Goal: Information Seeking & Learning: Learn about a topic

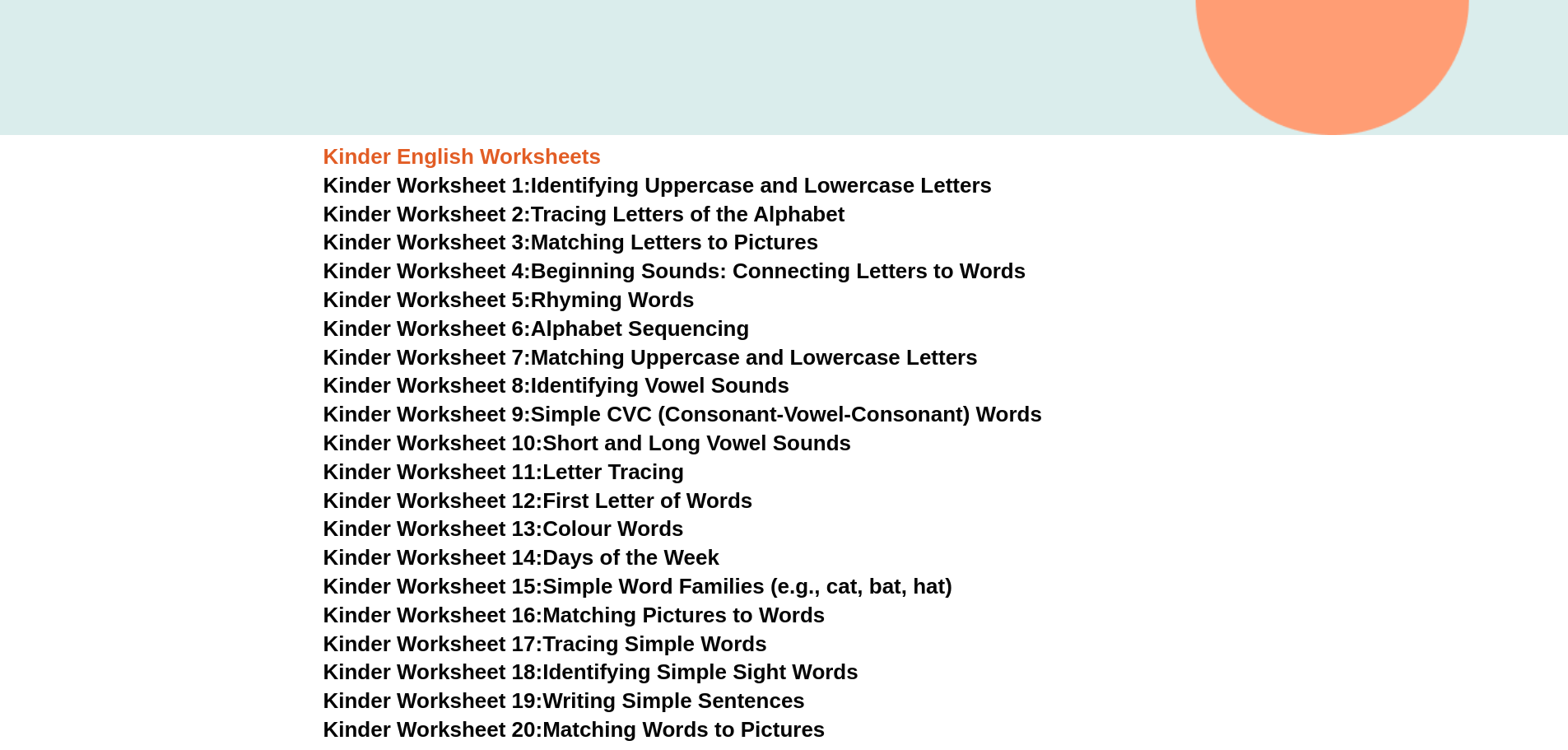
scroll to position [574, 0]
click at [661, 247] on link "Kinder Worksheet 3: Matching Letters to Pictures" at bounding box center [571, 242] width 496 height 25
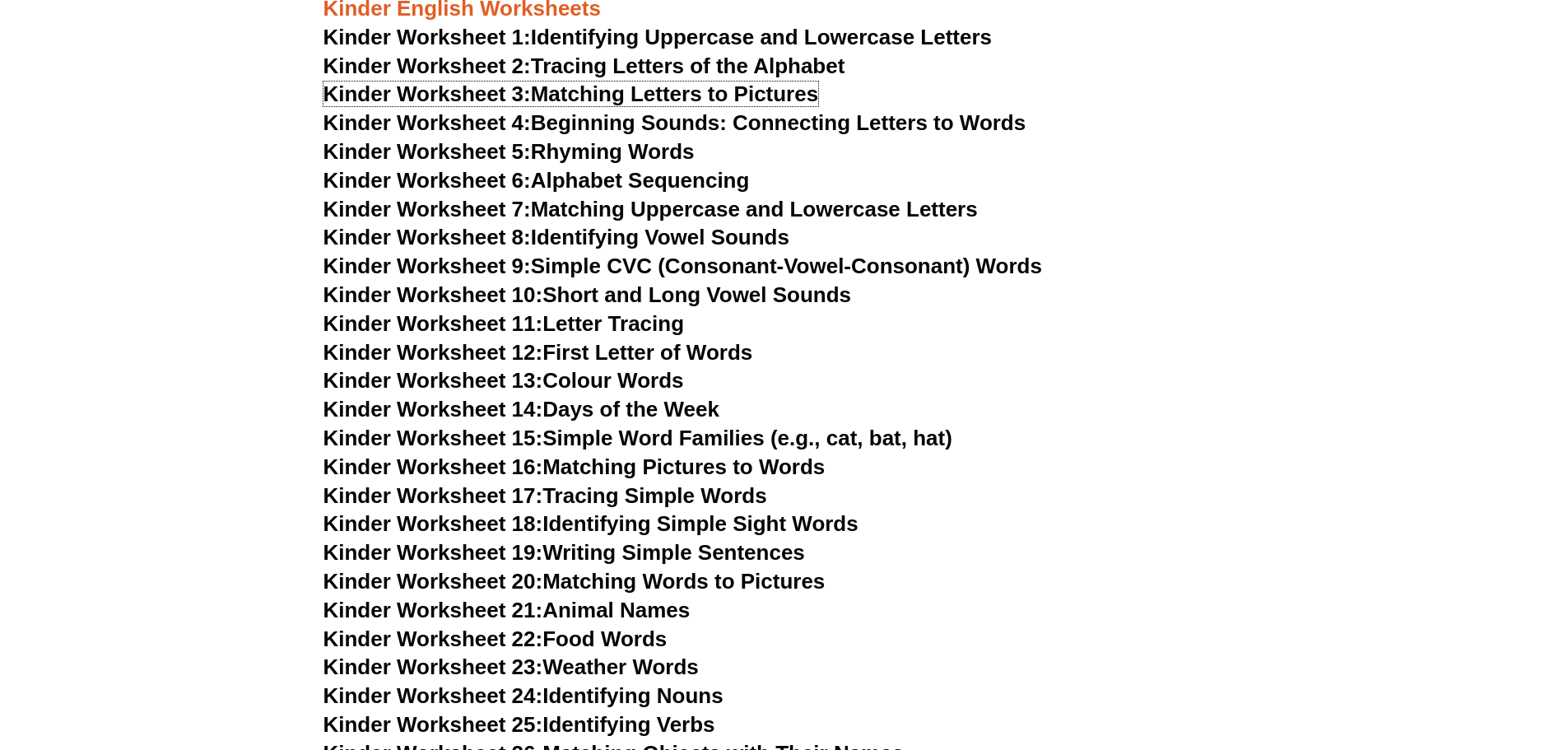
scroll to position [739, 0]
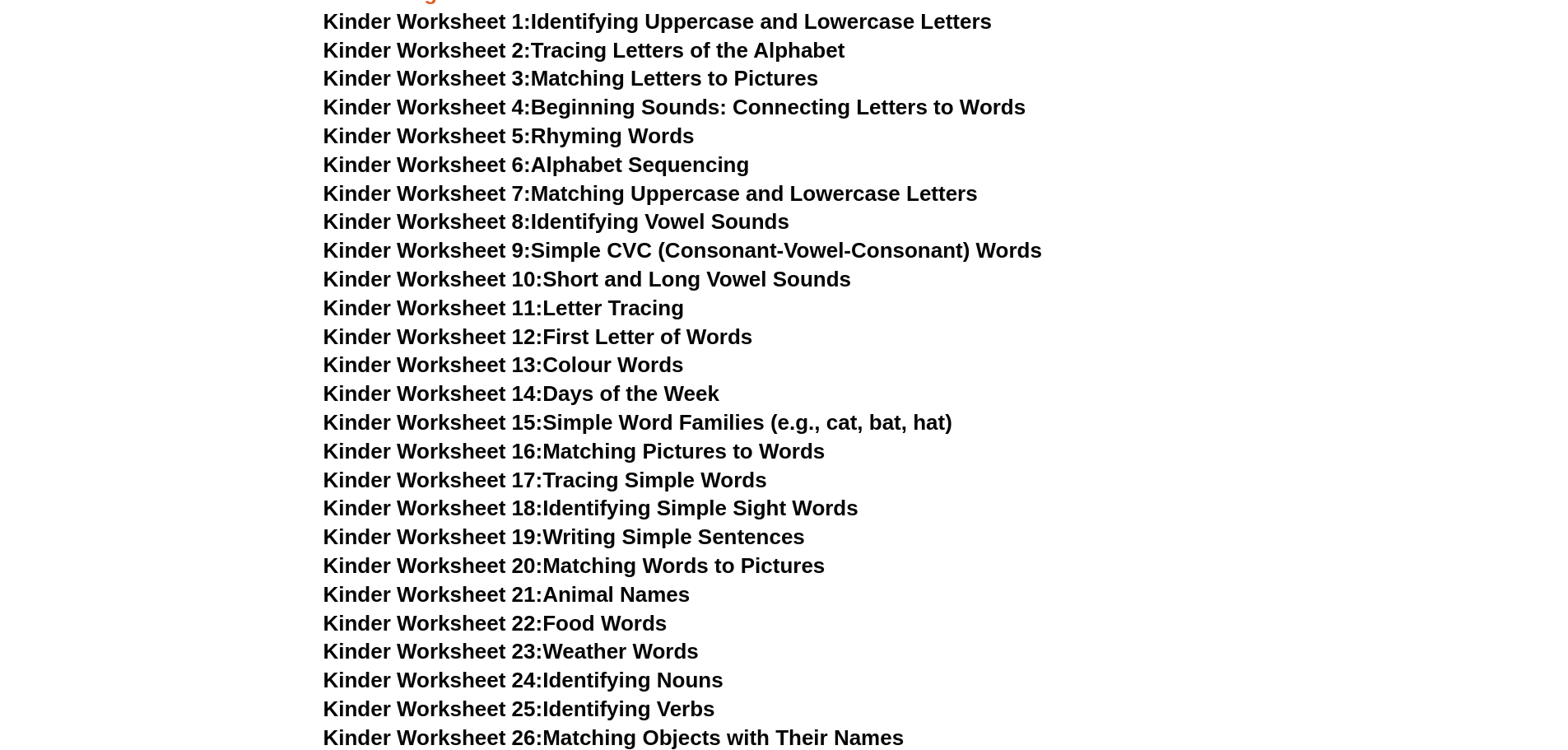
click at [745, 537] on link "Kinder Worksheet 19: Writing Simple Sentences" at bounding box center [564, 536] width 482 height 25
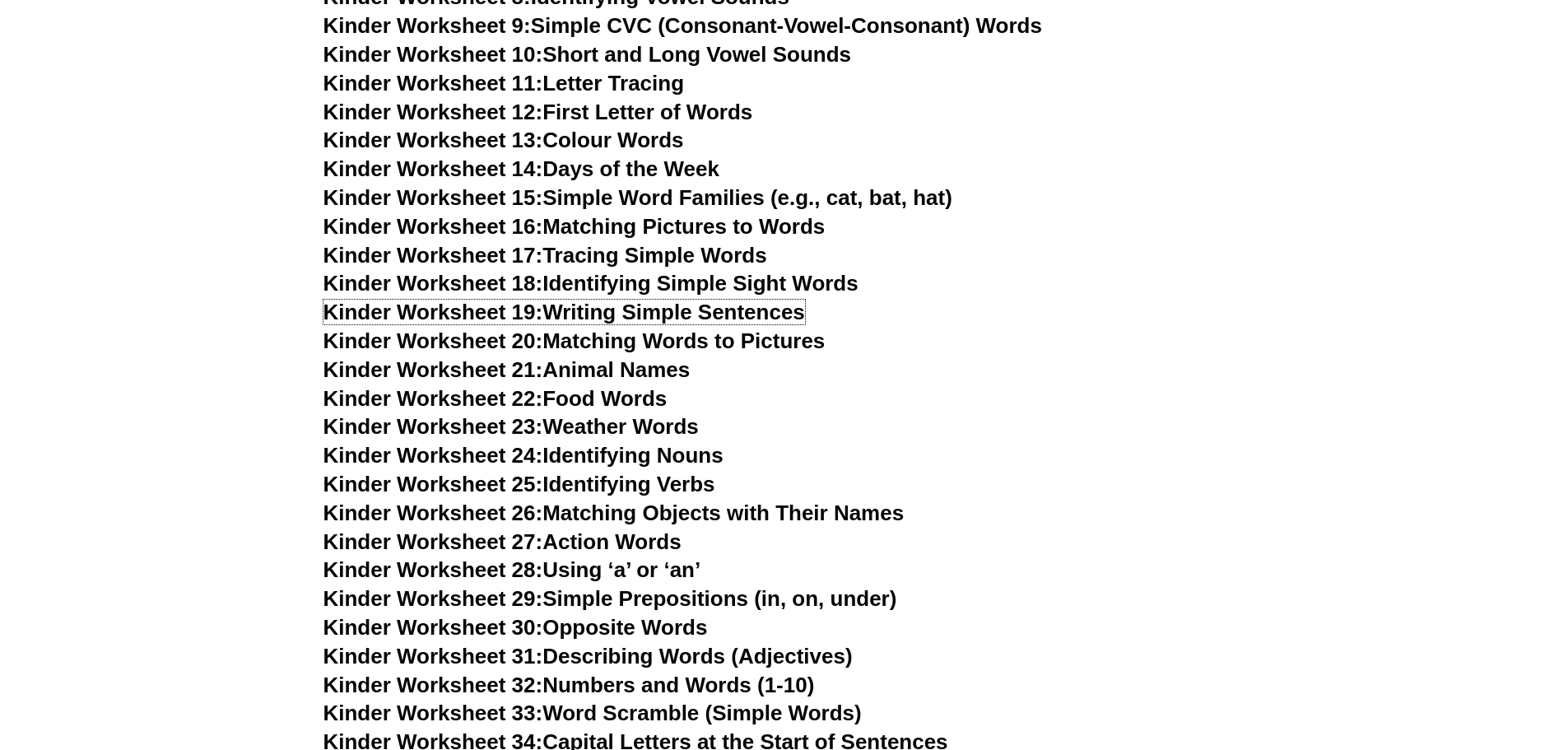
scroll to position [1068, 0]
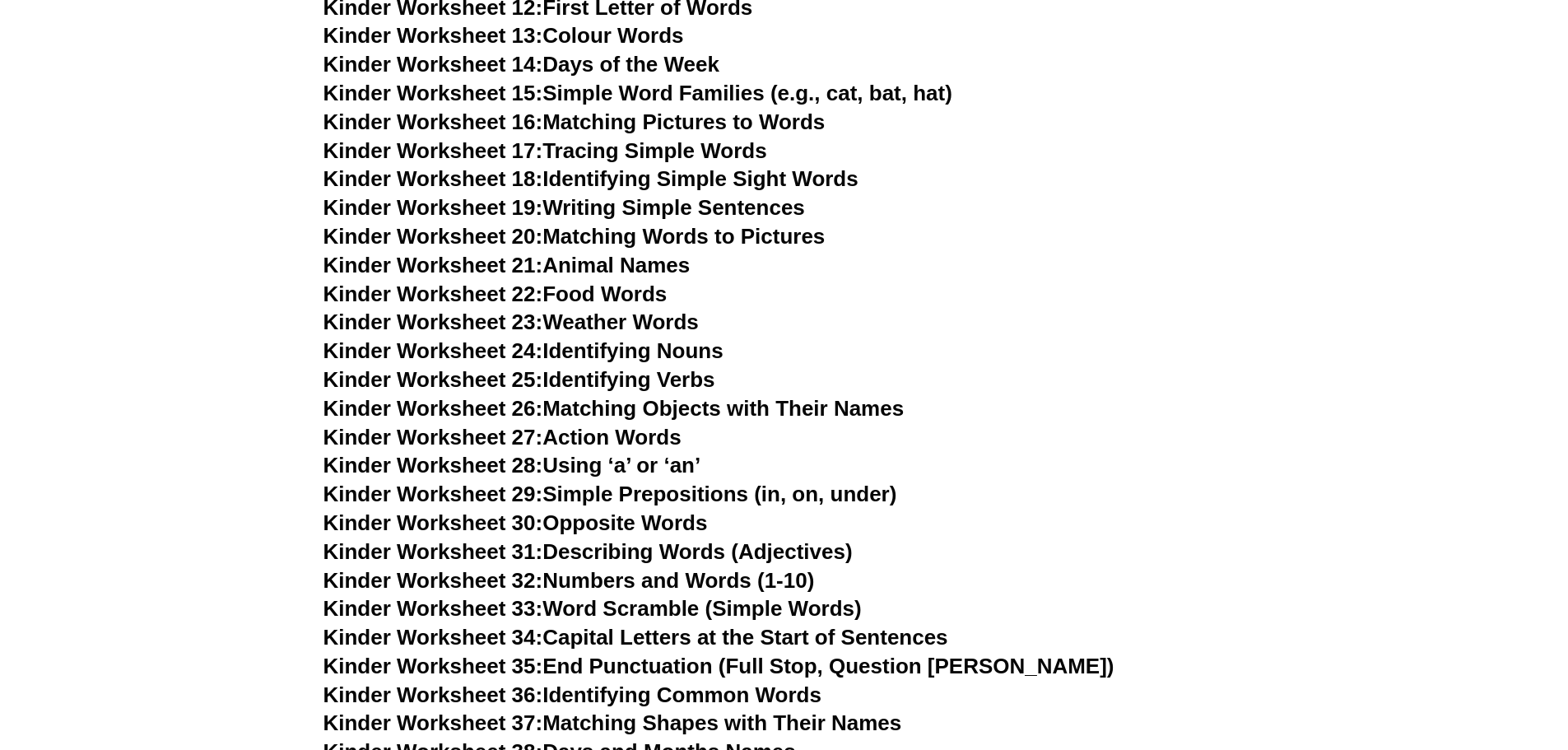
click at [735, 575] on link "Kinder Worksheet 32: Numbers and Words (1-10)" at bounding box center [569, 581] width 491 height 25
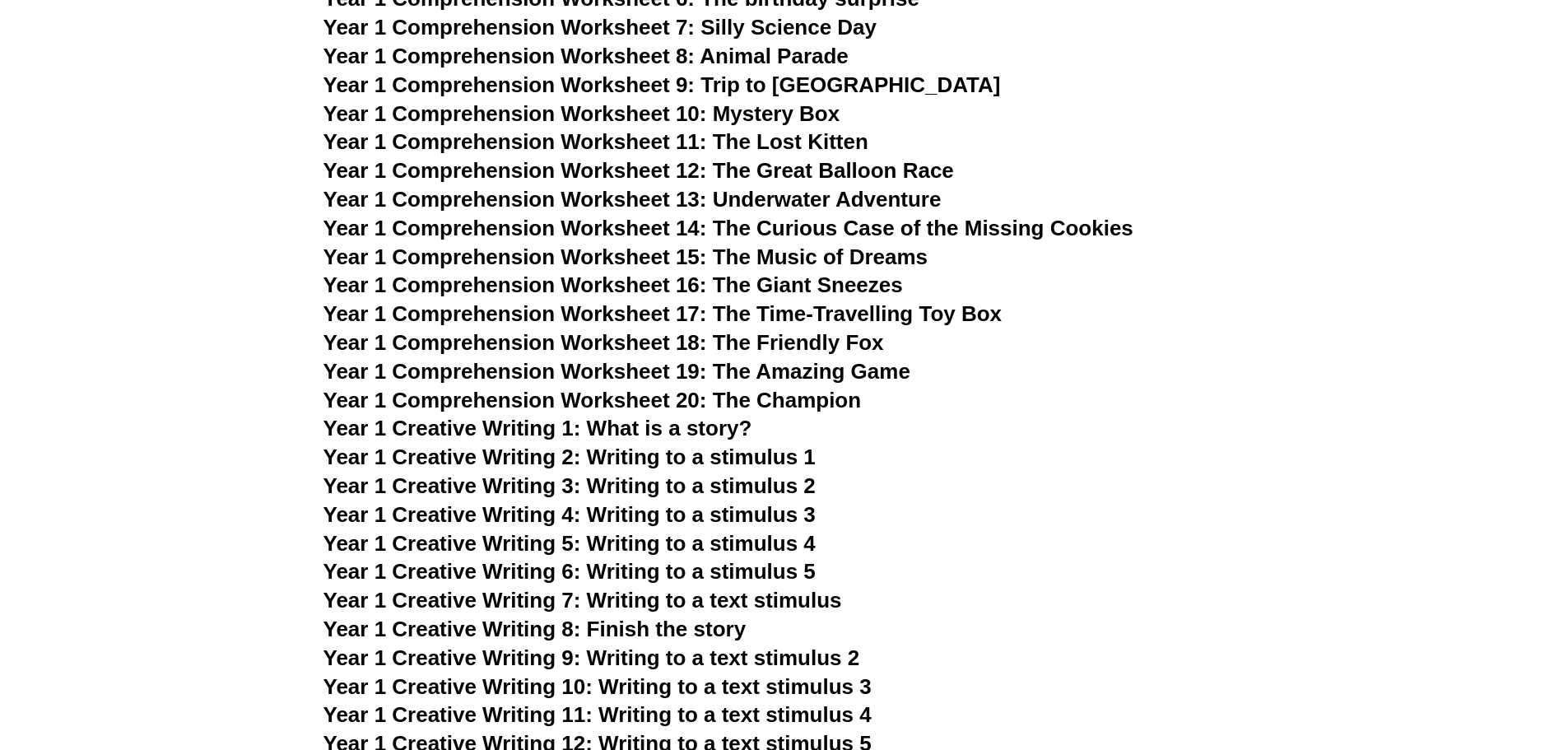
scroll to position [2139, 0]
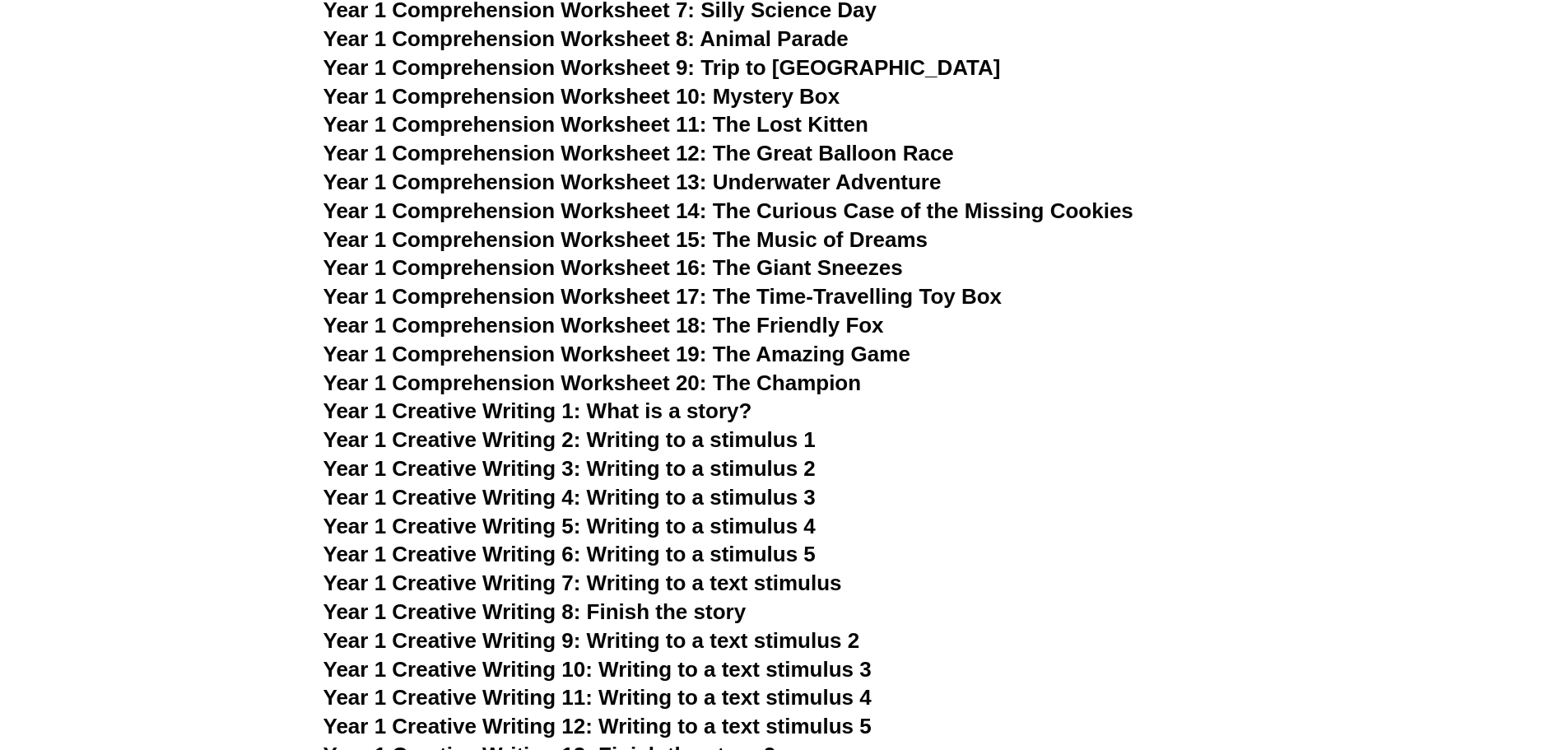
click at [734, 437] on span "Year 1 Creative Writing 2: Writing to a stimulus 1" at bounding box center [569, 439] width 492 height 25
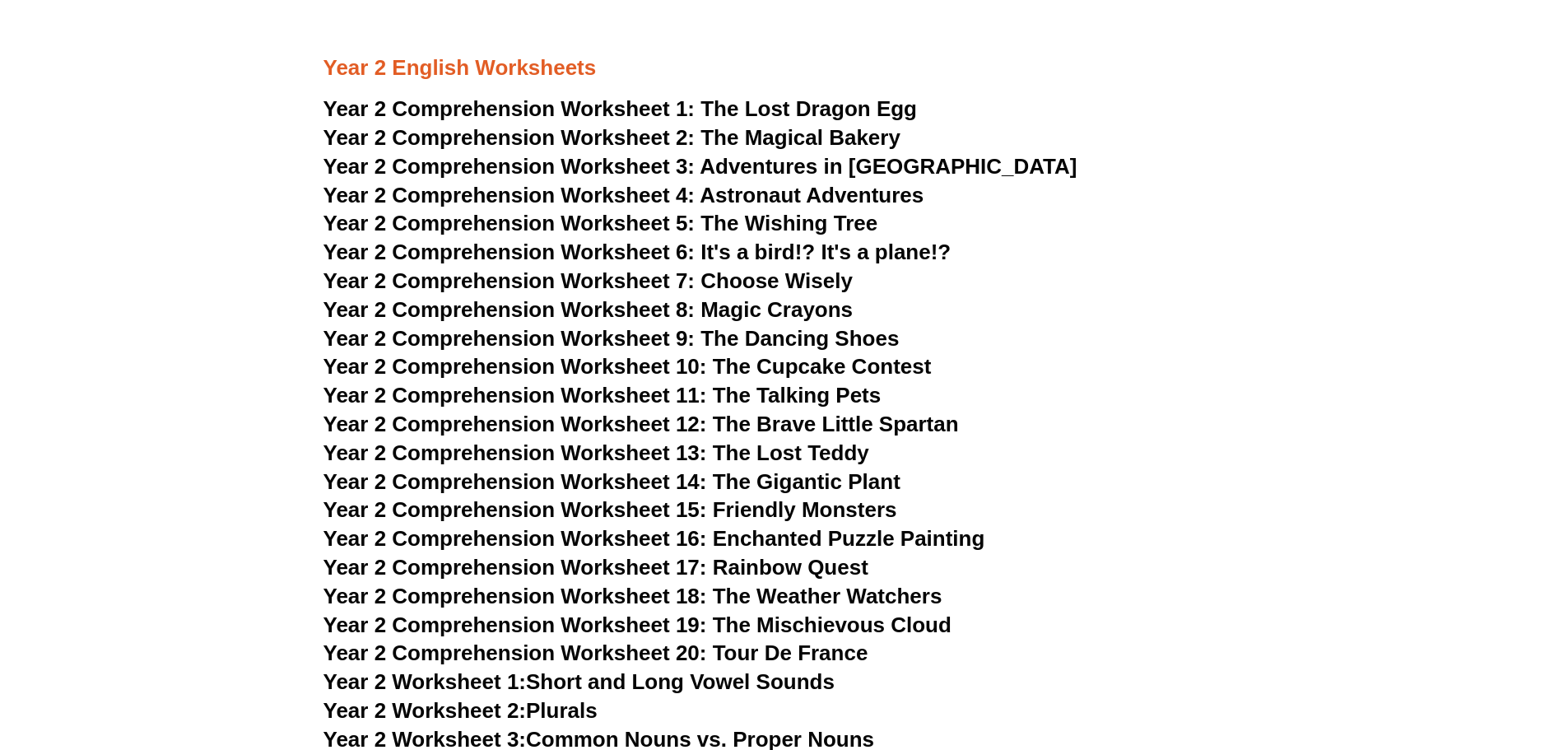
scroll to position [3539, 0]
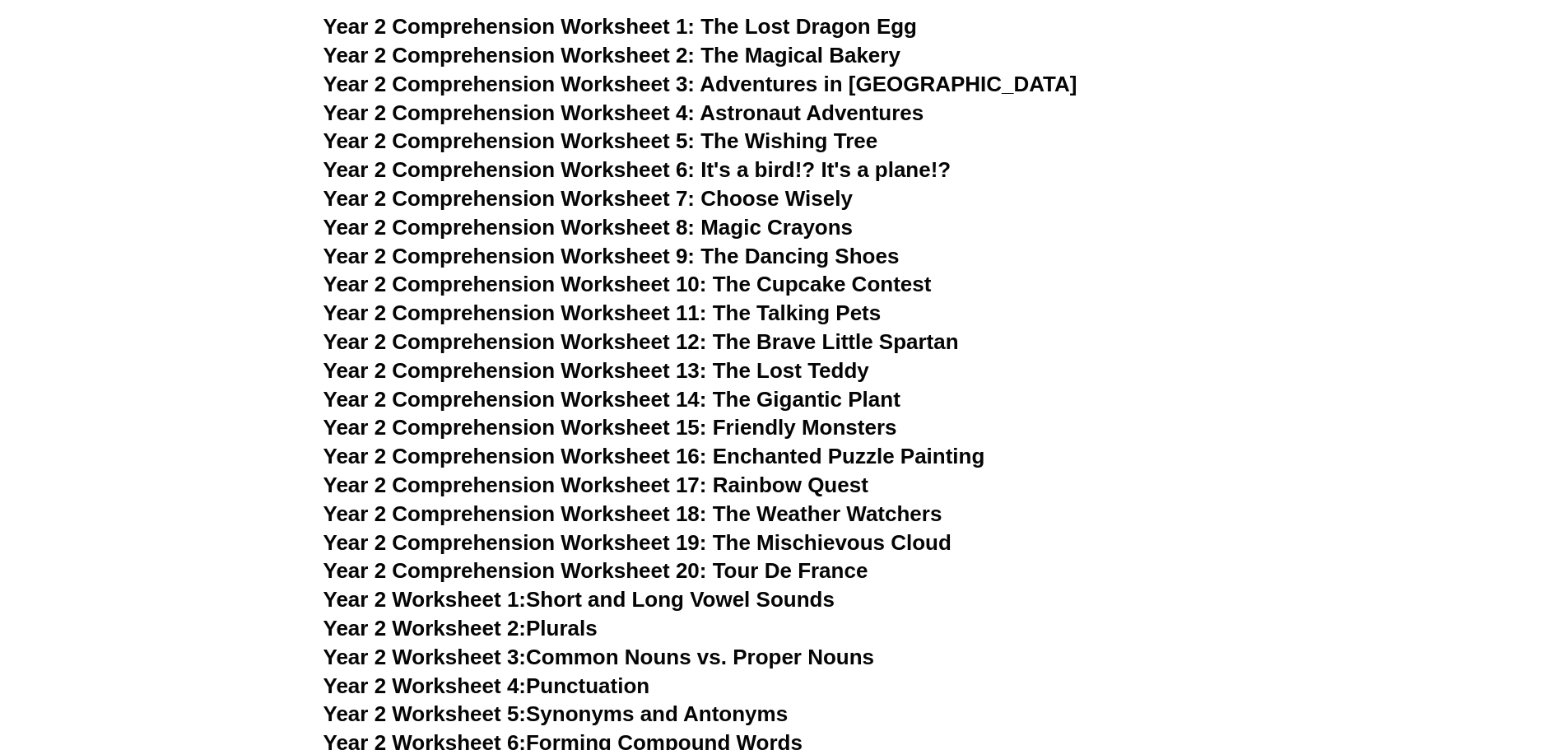
click at [608, 688] on link "Year 2 Worksheet 4: Punctuation" at bounding box center [487, 686] width 327 height 25
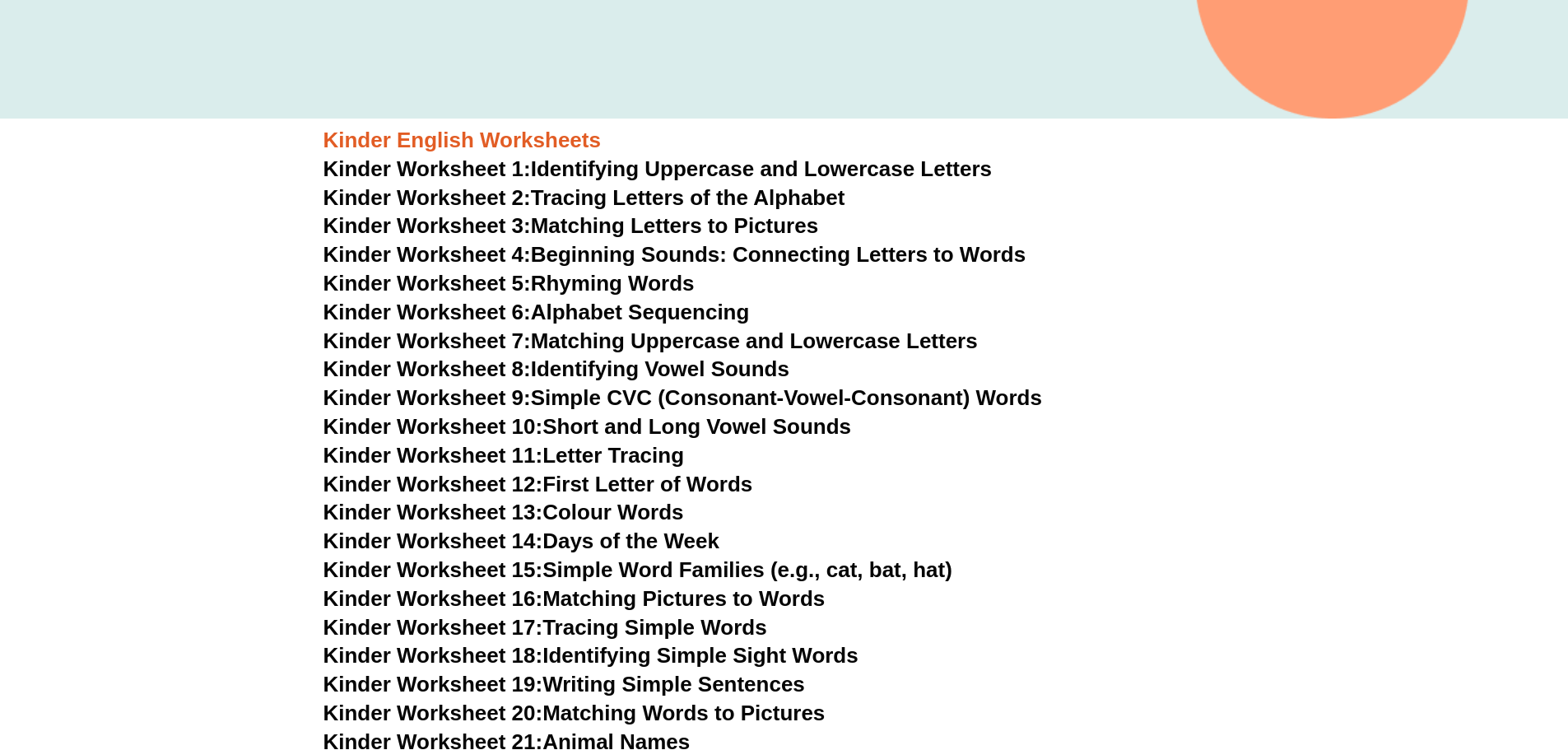
scroll to position [574, 0]
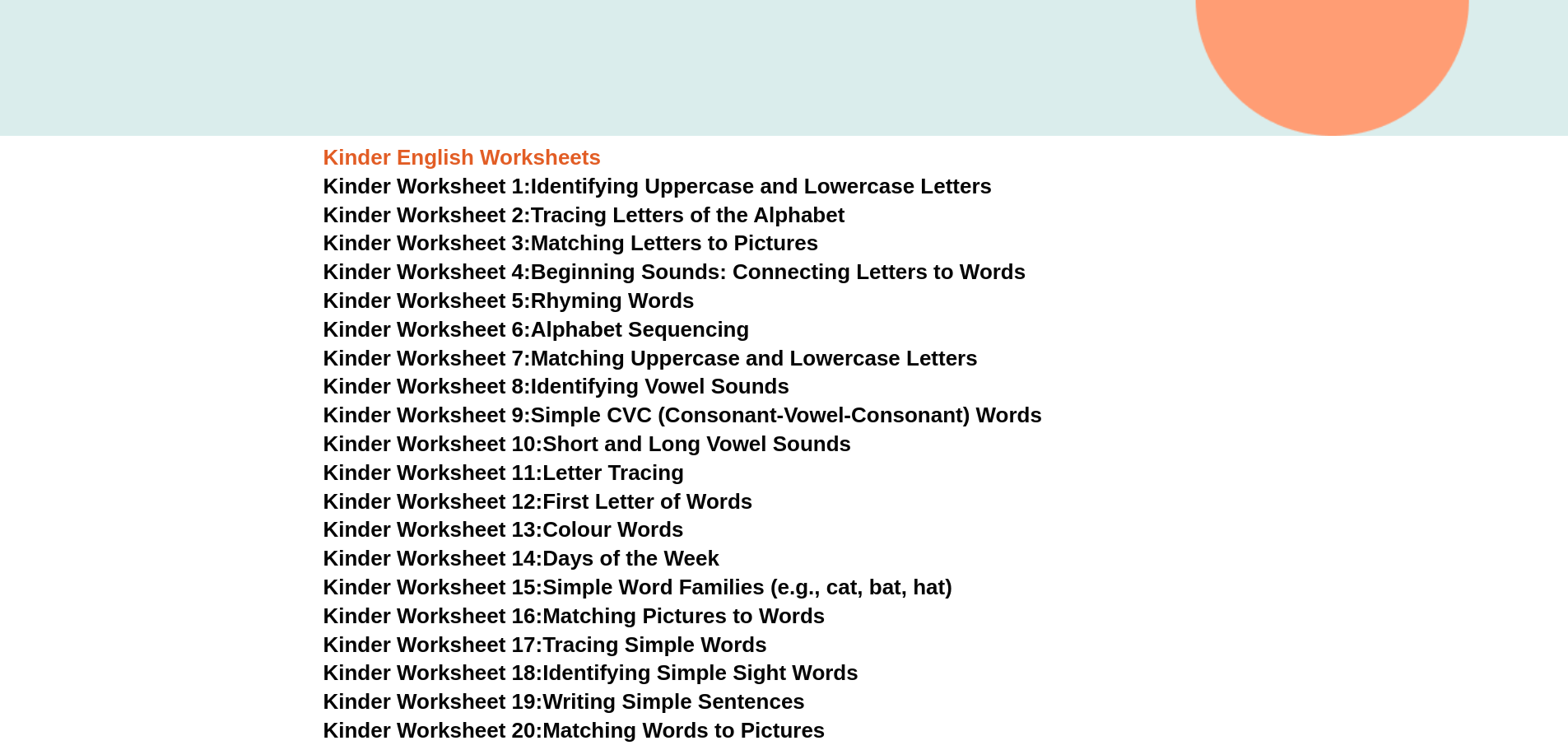
click at [662, 301] on link "Kinder Worksheet 5: Rhyming Words" at bounding box center [509, 300] width 371 height 25
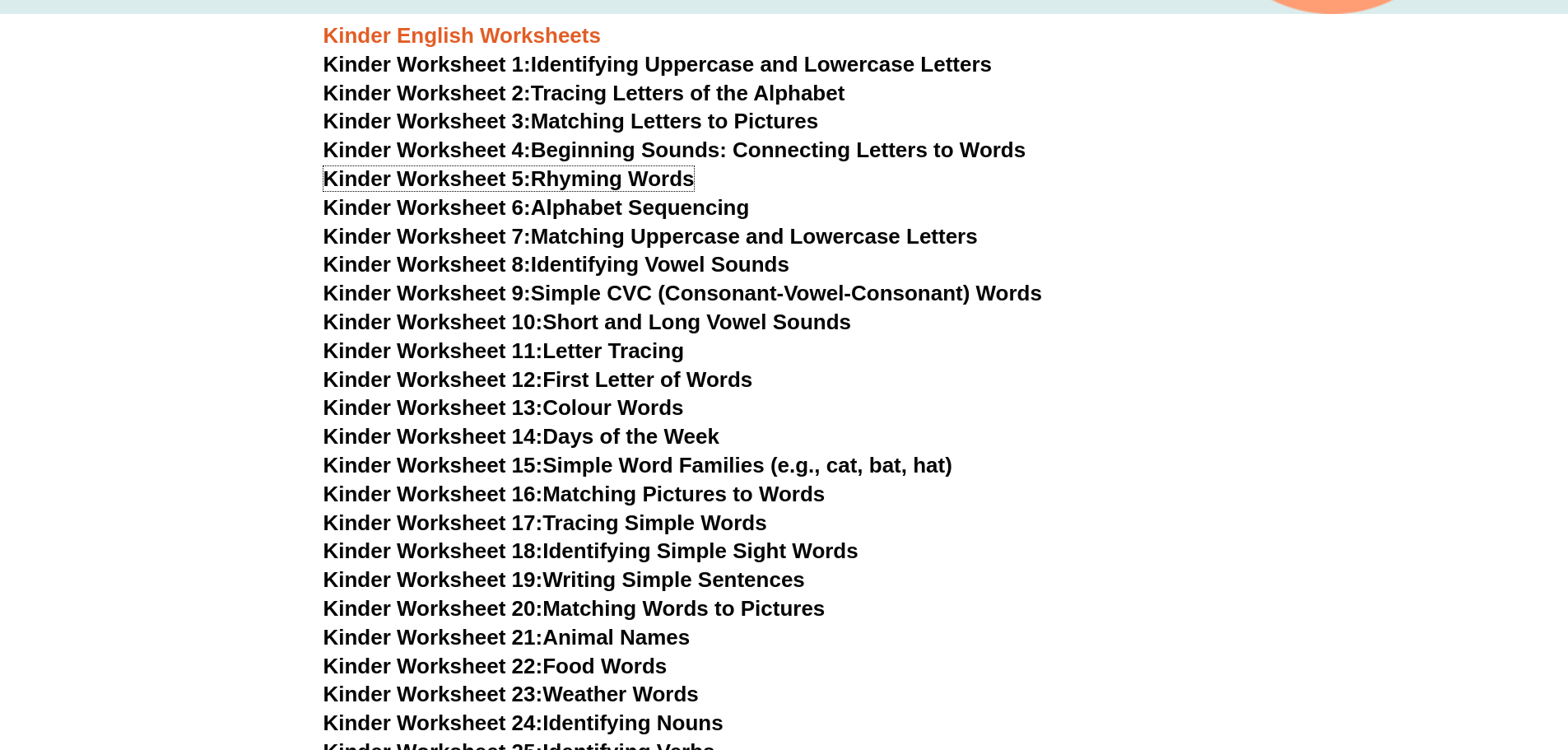
scroll to position [739, 0]
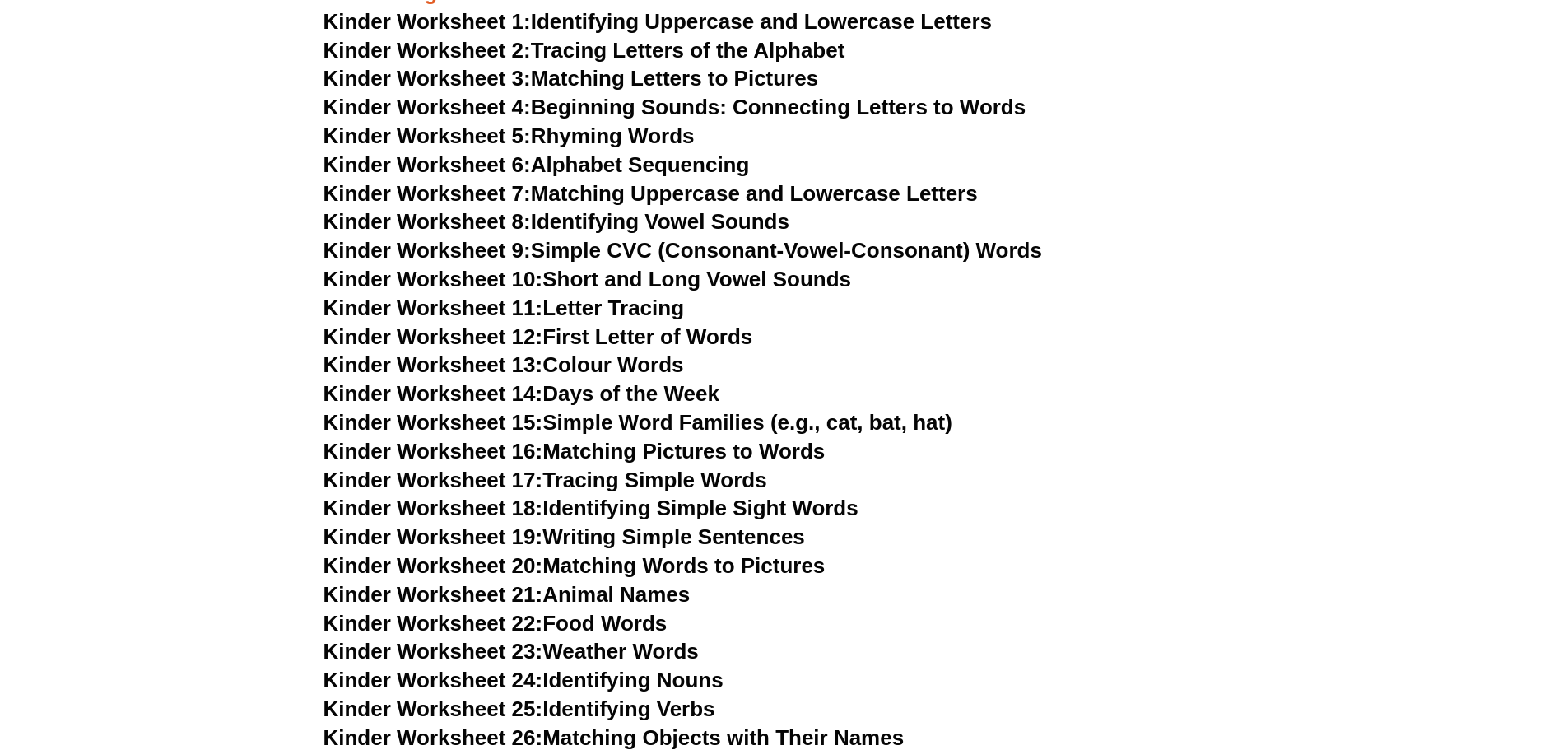
click at [752, 541] on link "Kinder Worksheet 19: Writing Simple Sentences" at bounding box center [564, 536] width 482 height 25
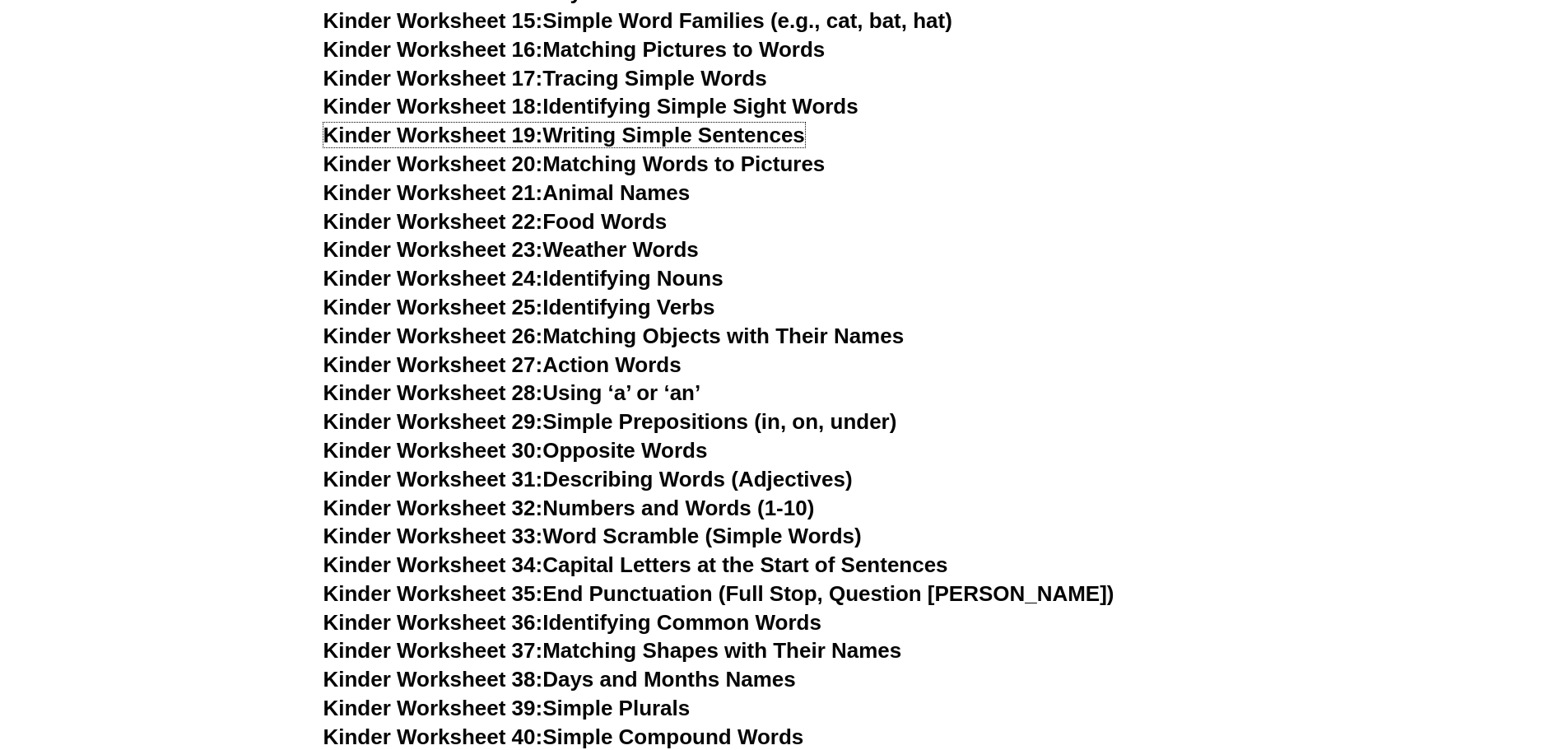
scroll to position [1151, 0]
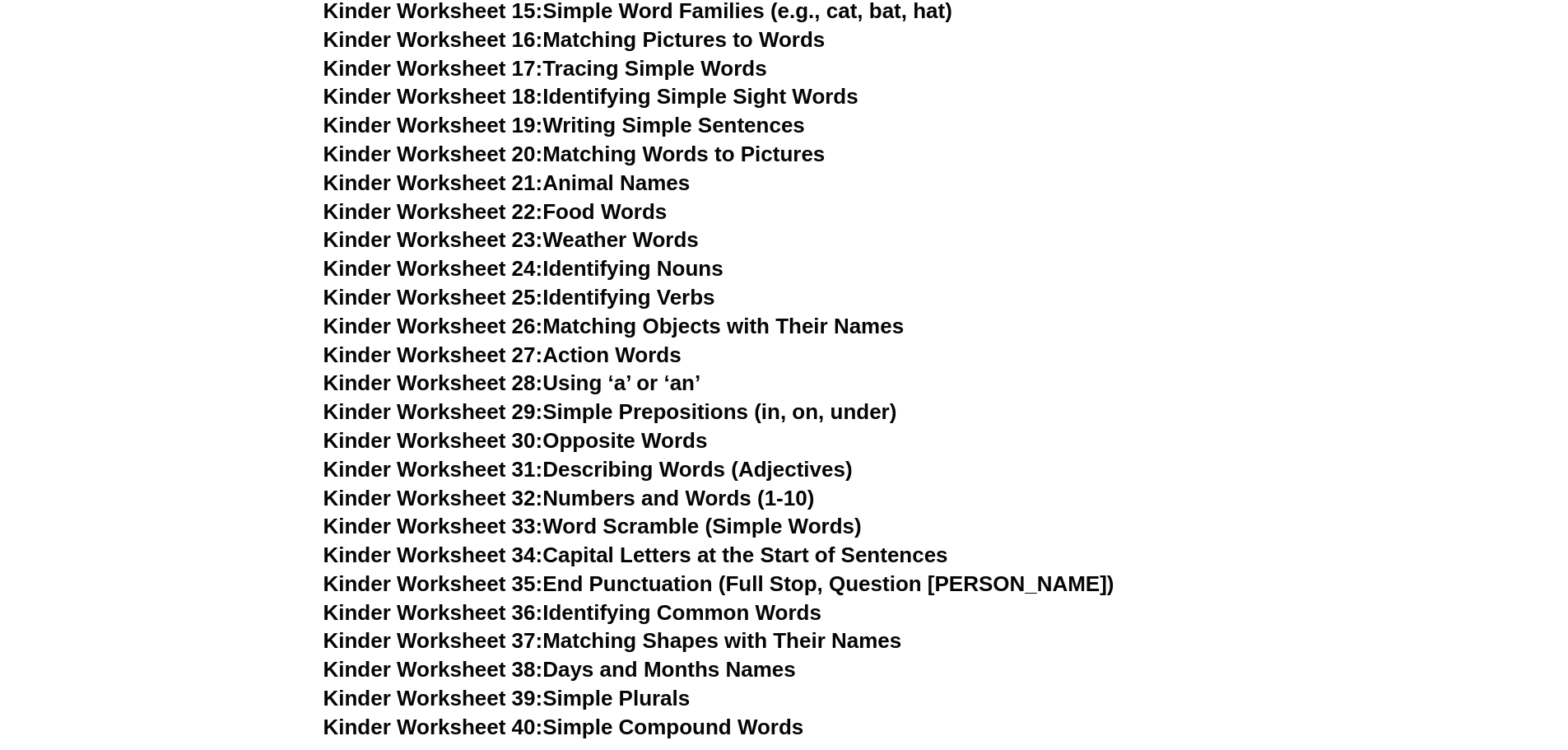
click at [865, 554] on link "Kinder Worksheet 34: Capital Letters at the Start of Sentences" at bounding box center [636, 554] width 625 height 25
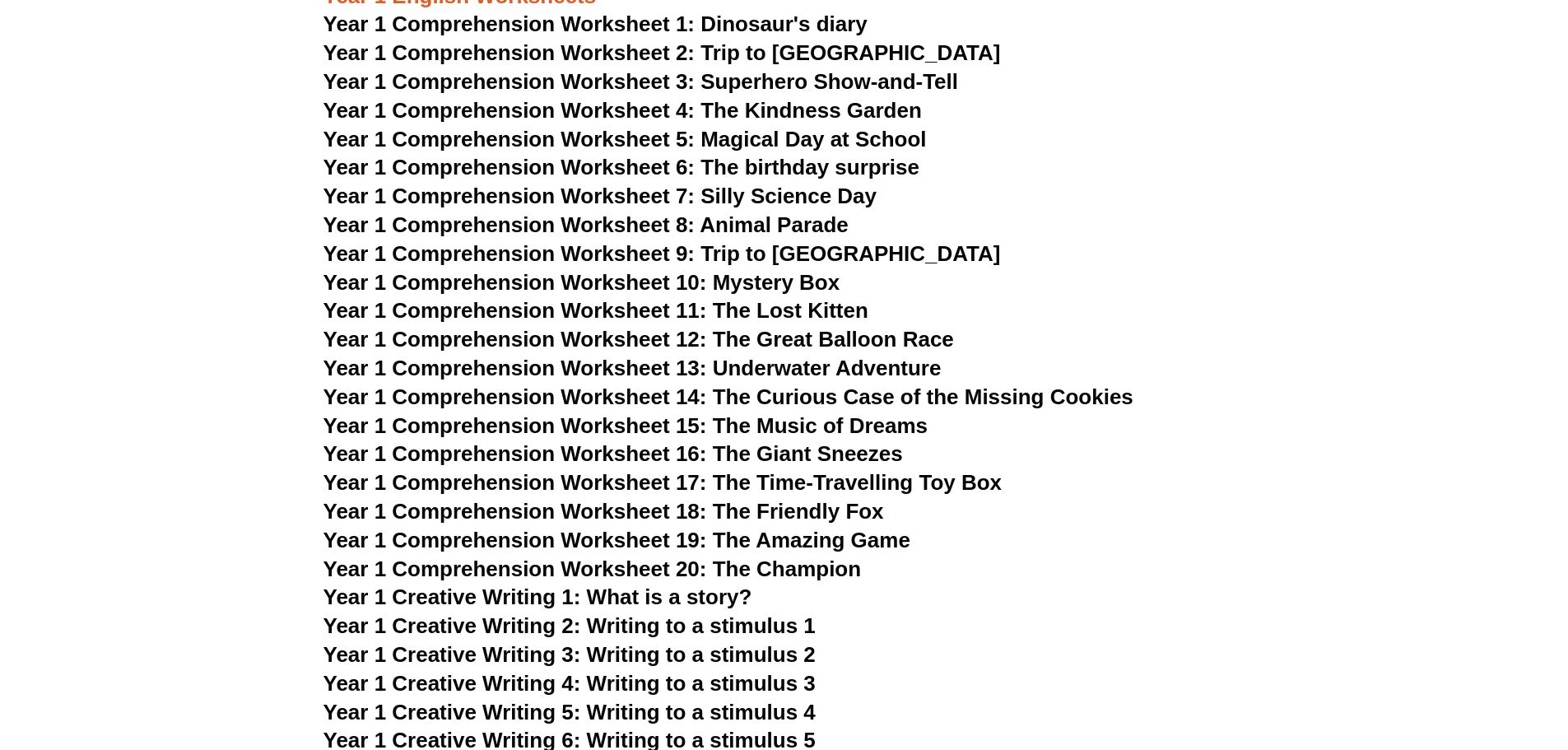
scroll to position [2057, 0]
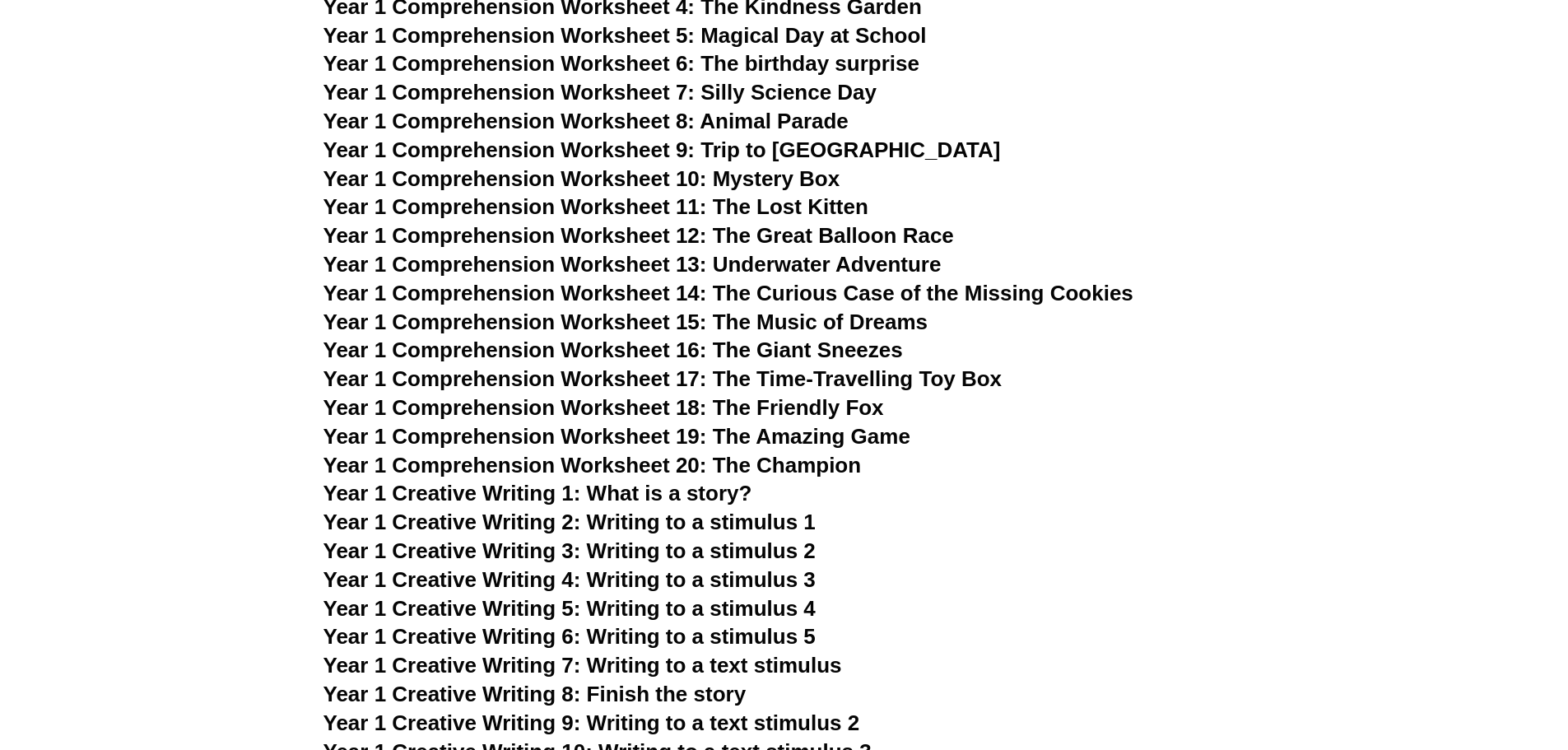
click at [802, 460] on span "Year 1 Comprehension Worksheet 20: The Champion" at bounding box center [593, 465] width 539 height 25
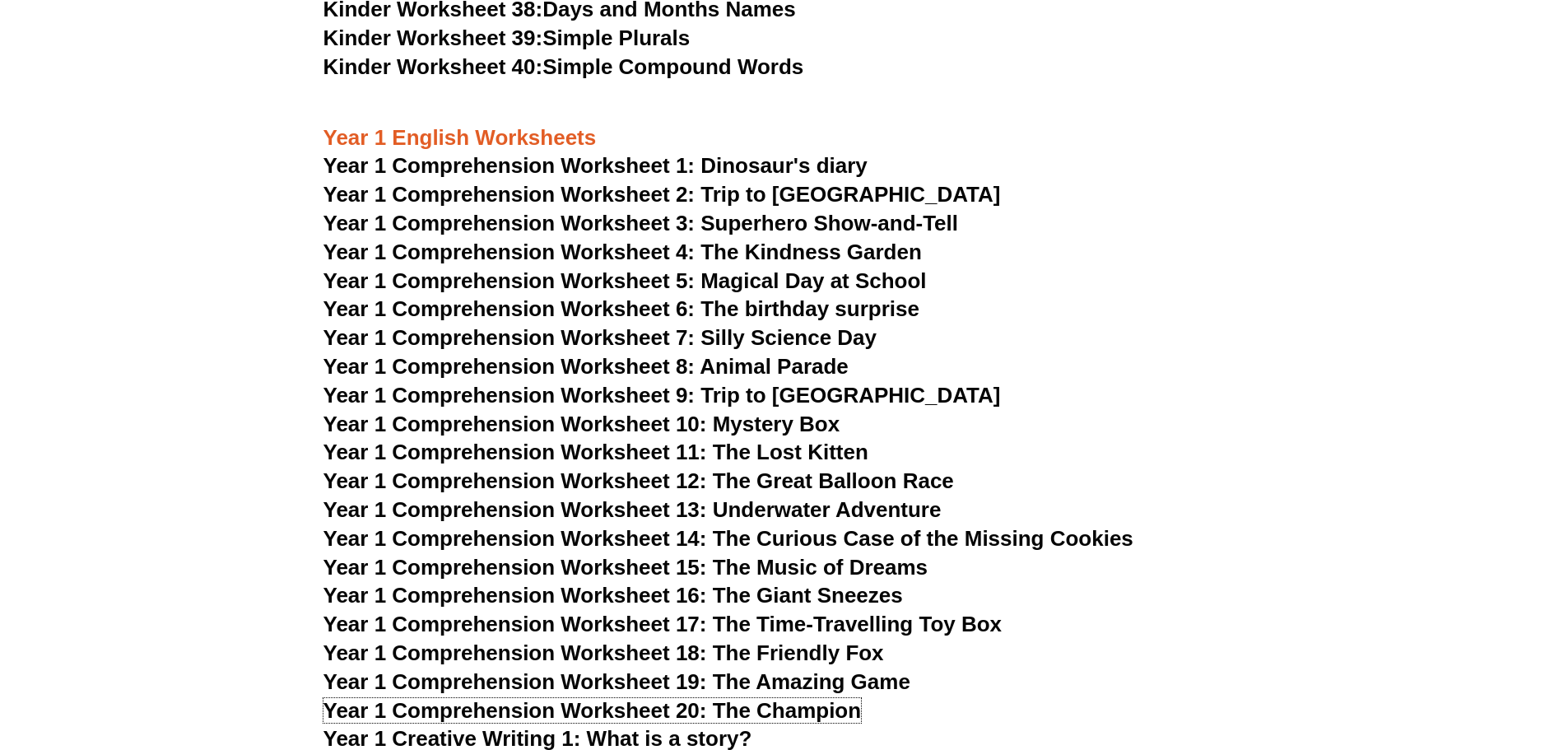
scroll to position [1809, 0]
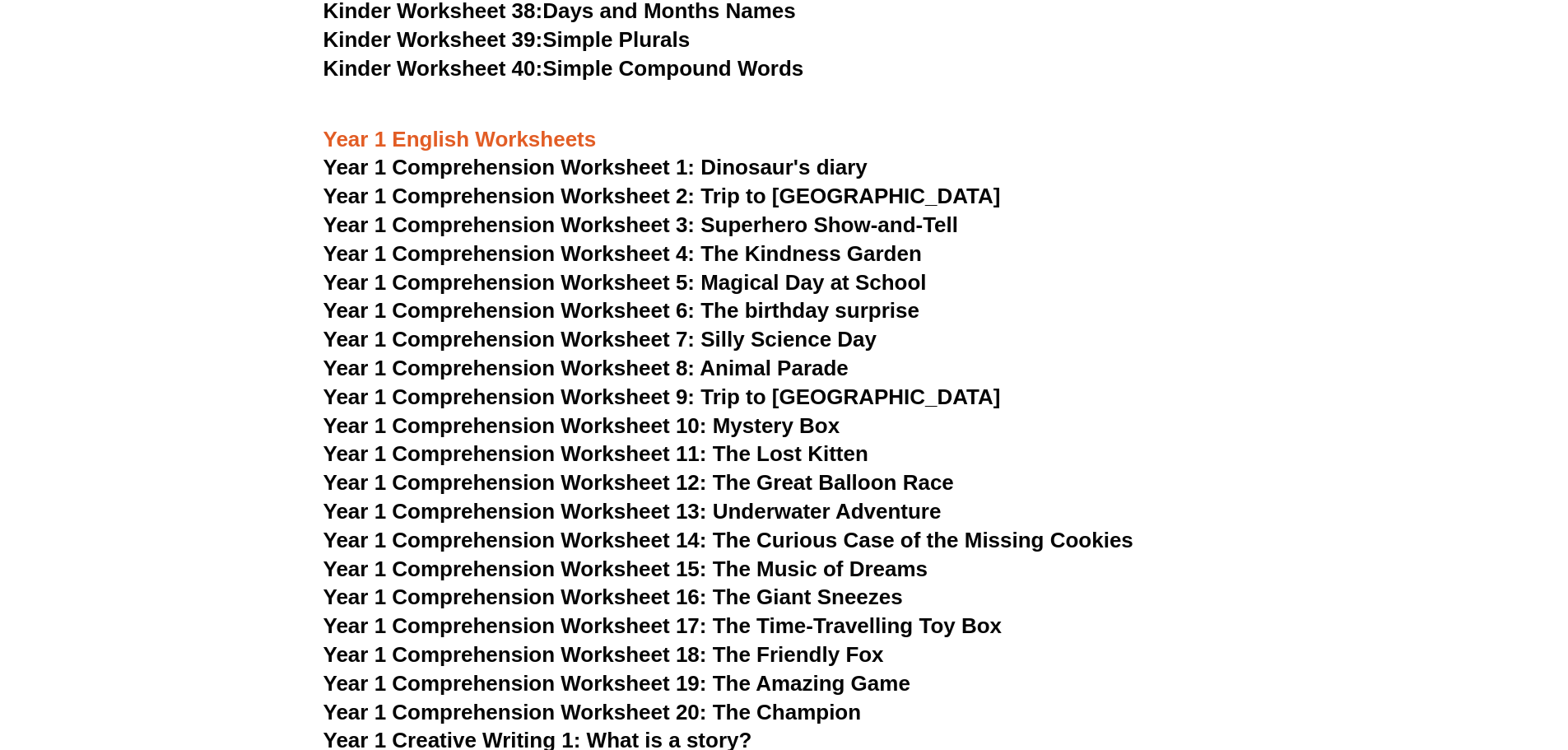
click at [814, 170] on span "Year 1 Comprehension Worksheet 1: Dinosaur's diary" at bounding box center [596, 167] width 544 height 25
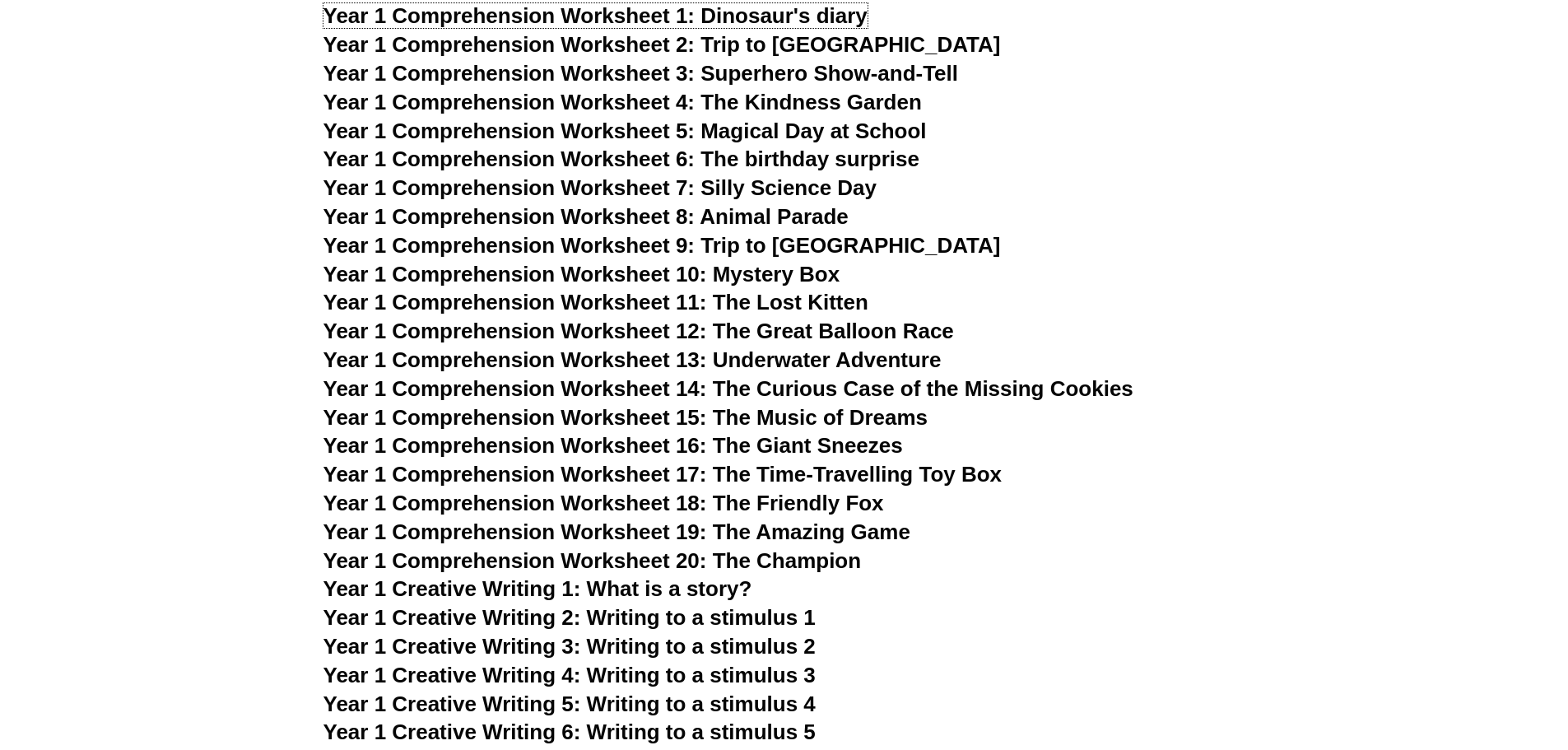
scroll to position [1974, 0]
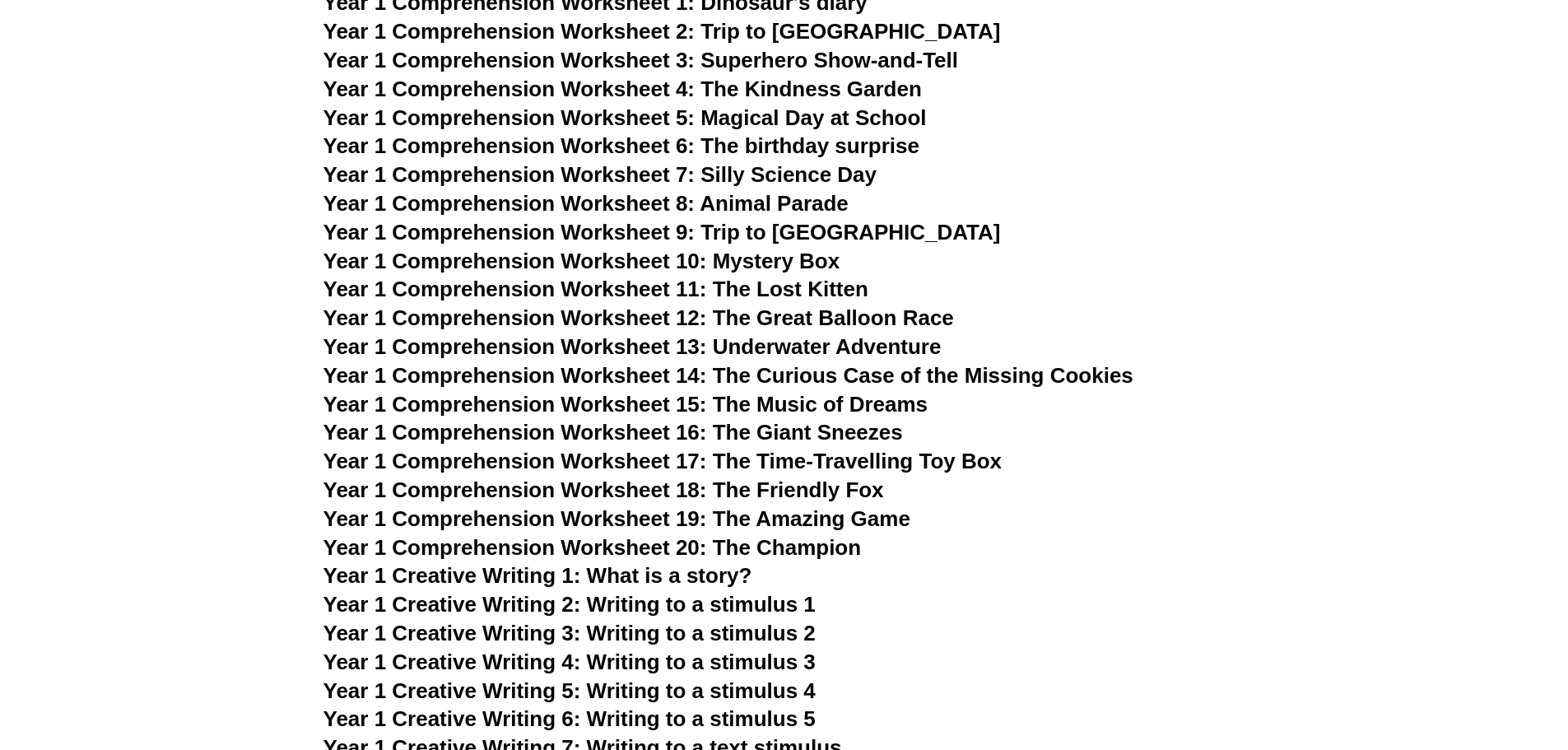
click at [690, 572] on span "Year 1 Creative Writing 1: What is a story?" at bounding box center [538, 575] width 429 height 25
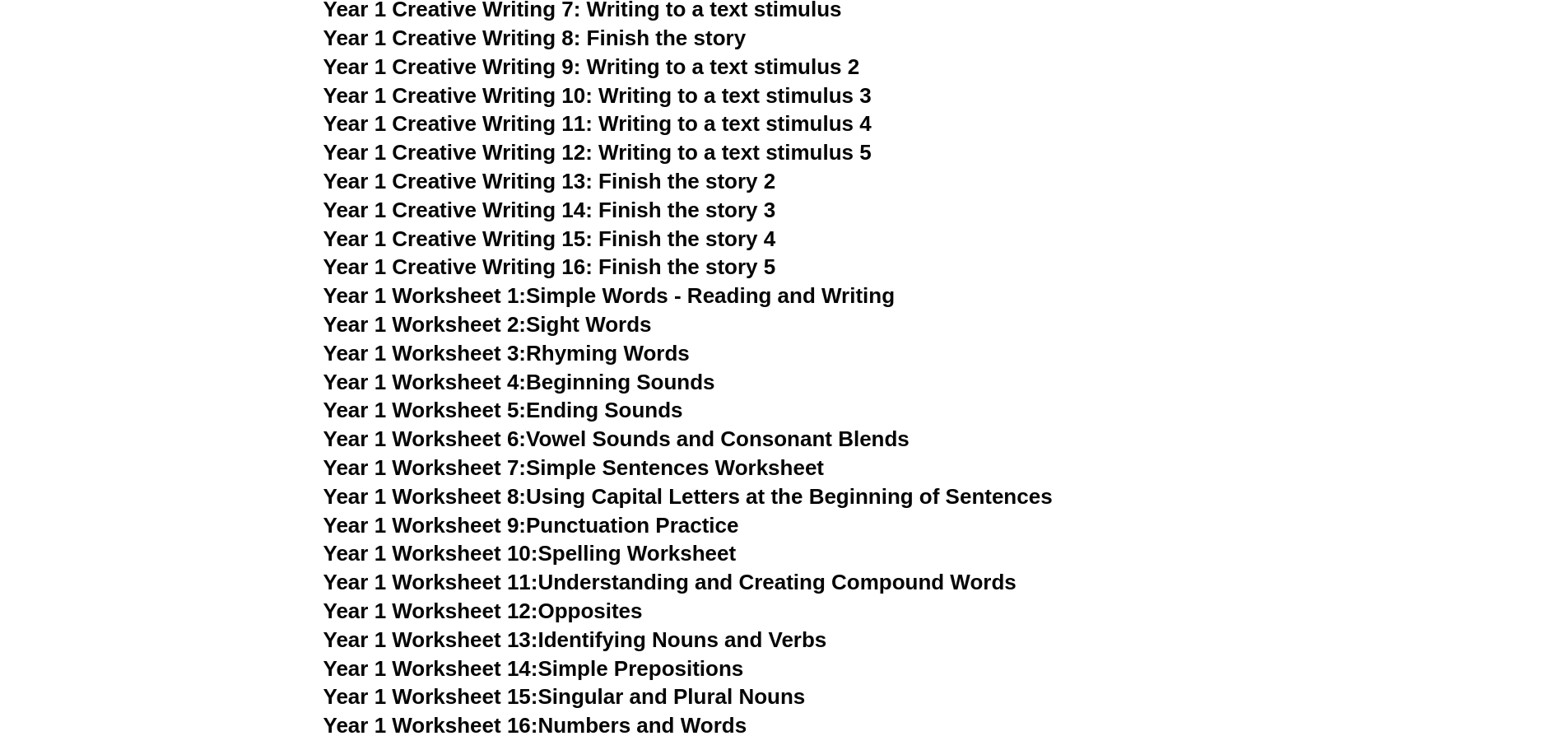
scroll to position [2715, 0]
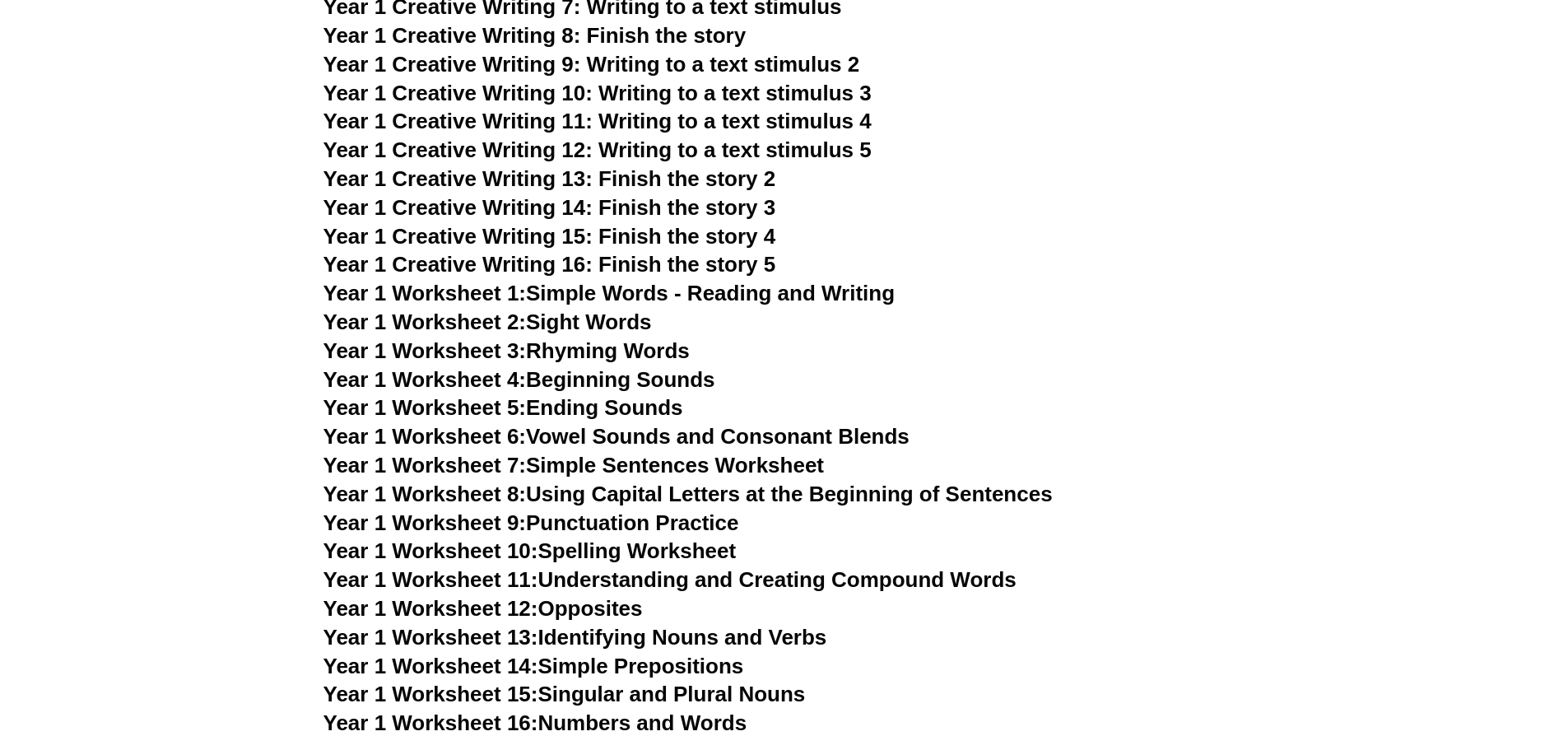
click at [646, 178] on span "Year 1 Creative Writing 13: Finish the story 2" at bounding box center [550, 178] width 453 height 25
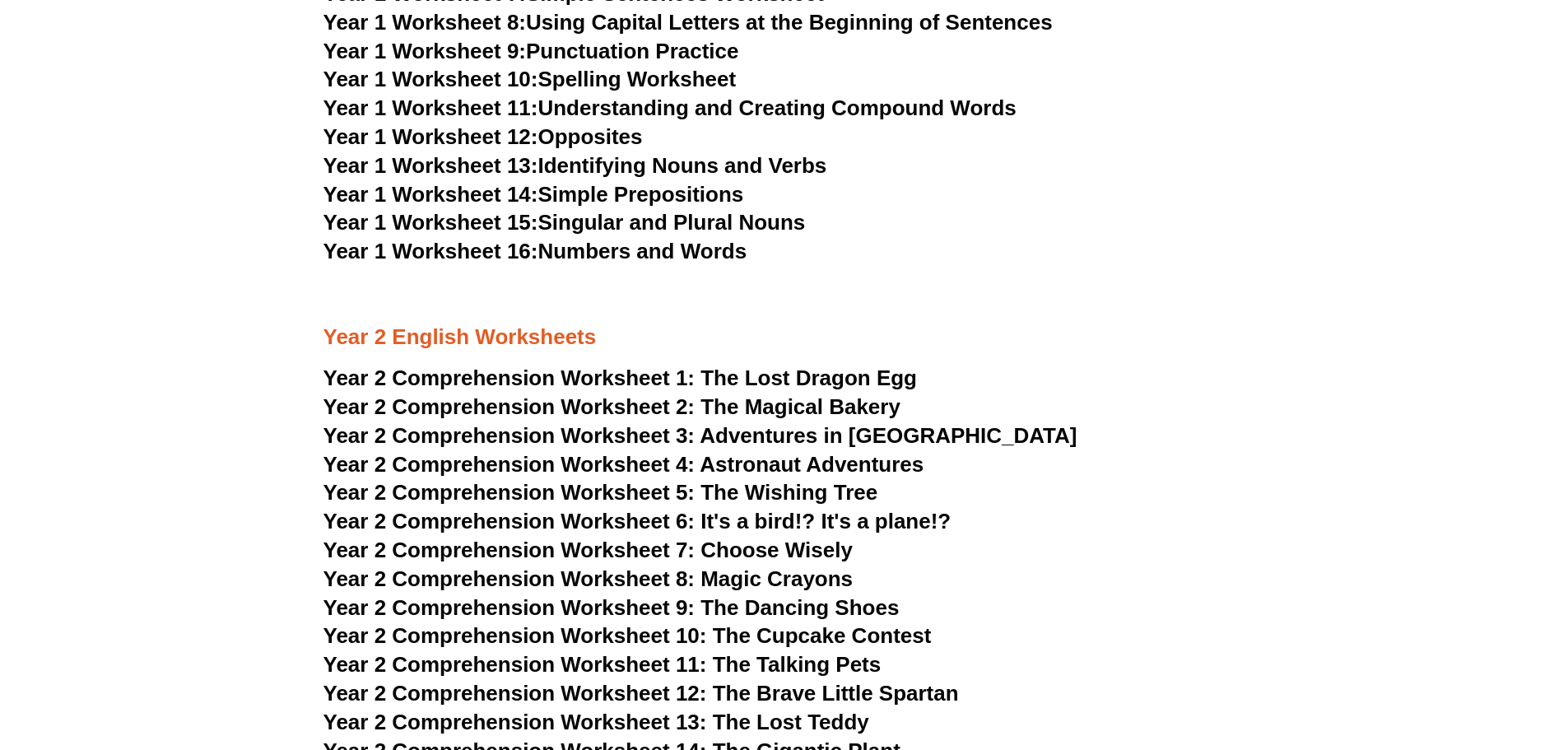
scroll to position [3292, 0]
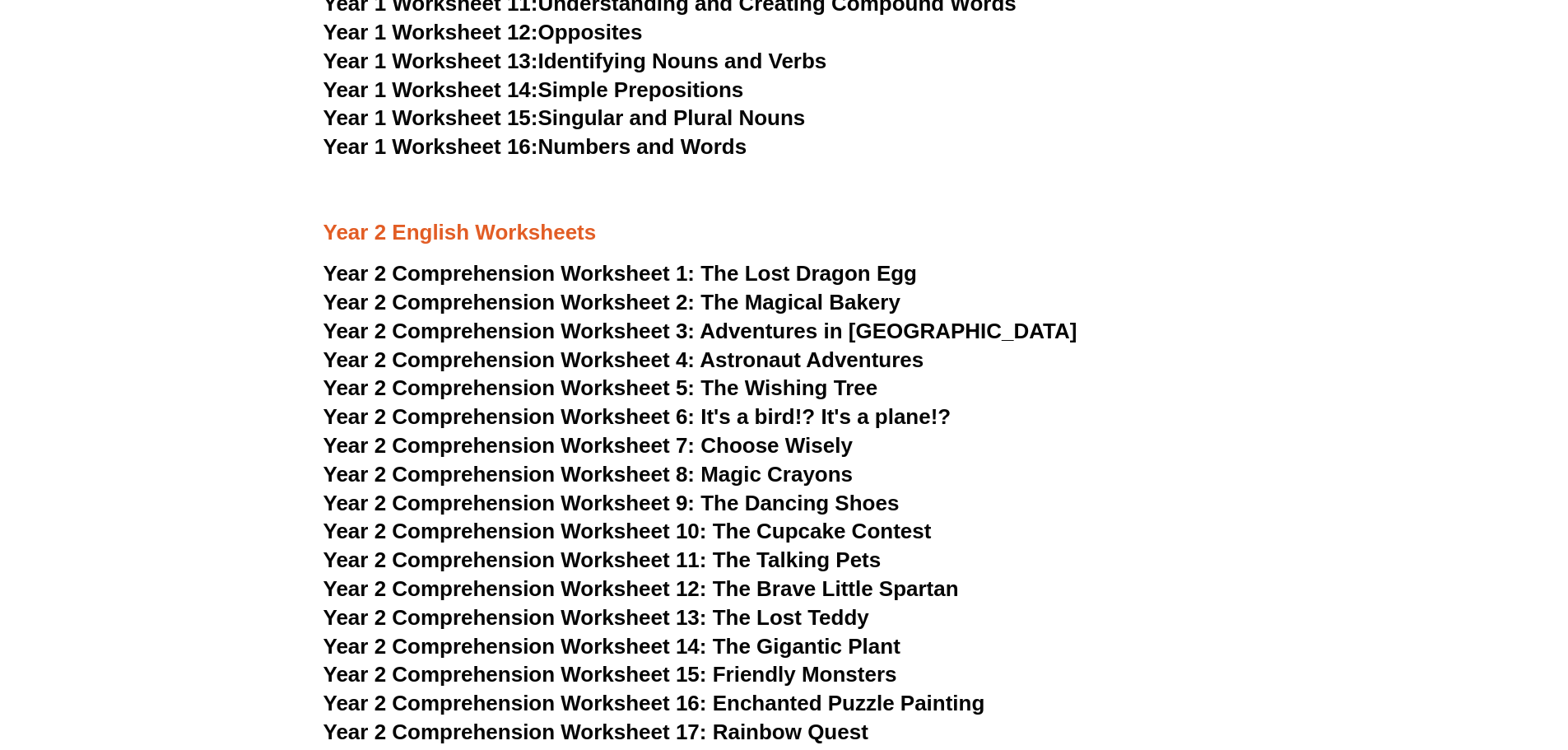
click at [829, 266] on span "The Lost Dragon Egg" at bounding box center [809, 273] width 217 height 25
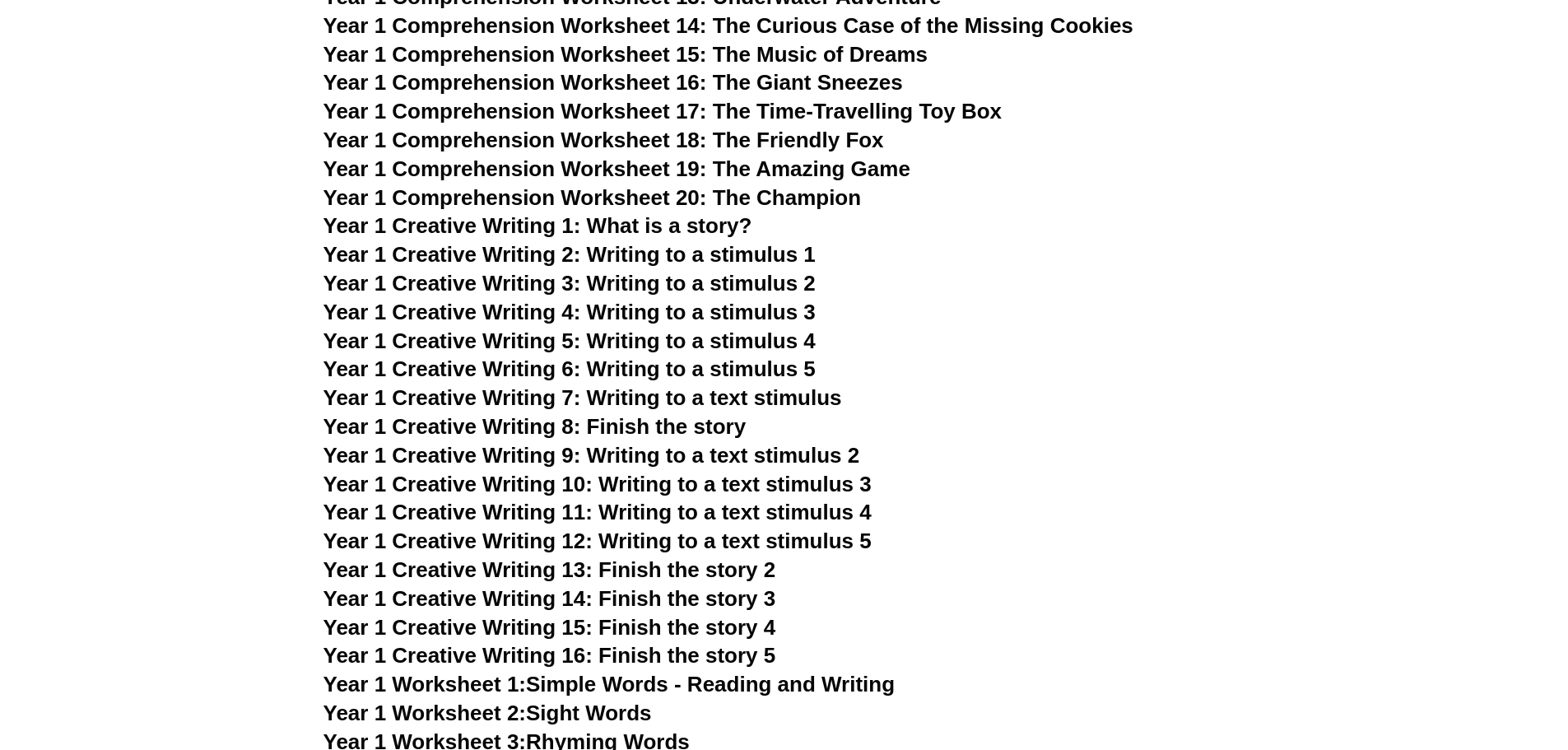
scroll to position [2303, 0]
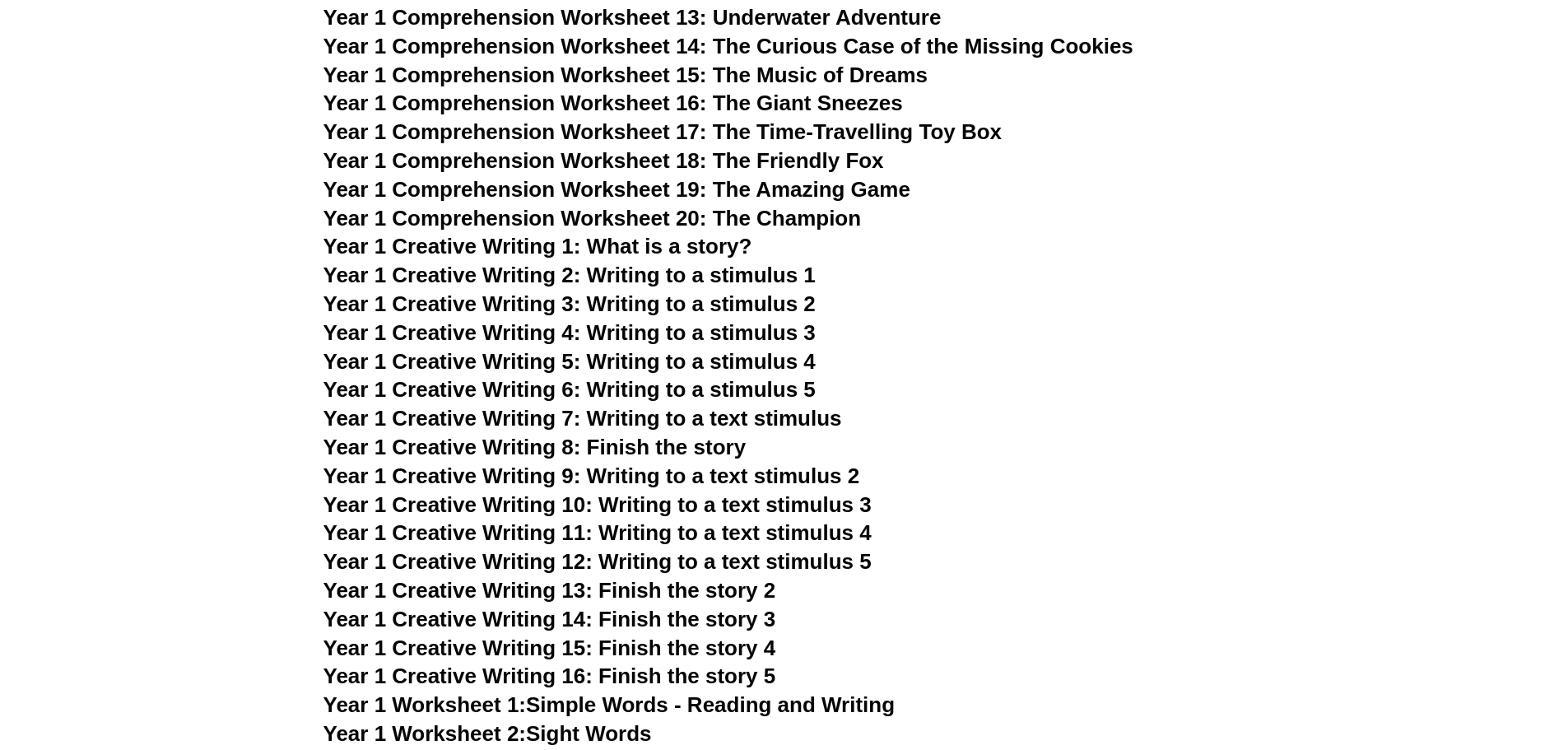
click at [793, 75] on span "Year 1 Comprehension Worksheet 15: The Music of Dreams" at bounding box center [626, 75] width 605 height 25
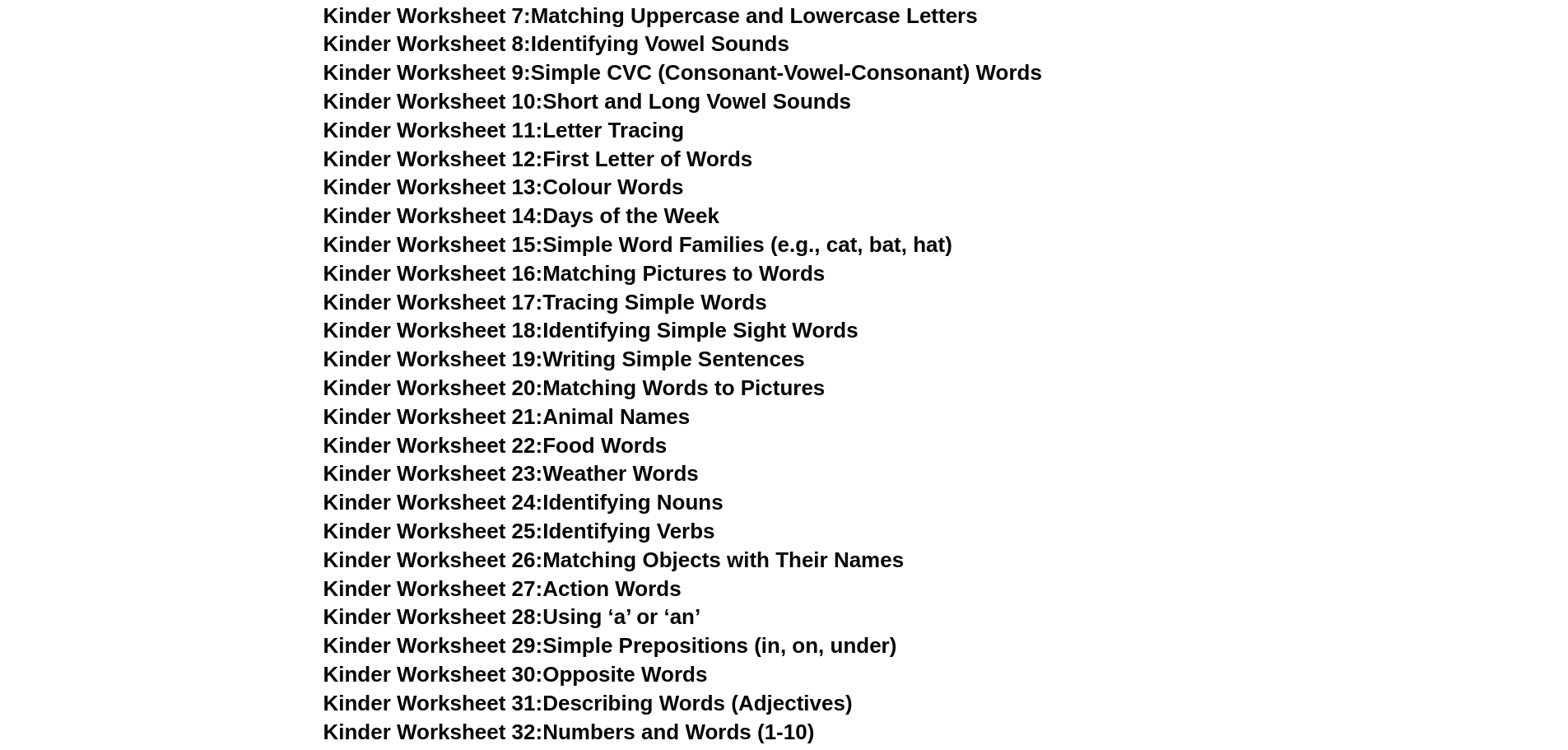
scroll to position [903, 0]
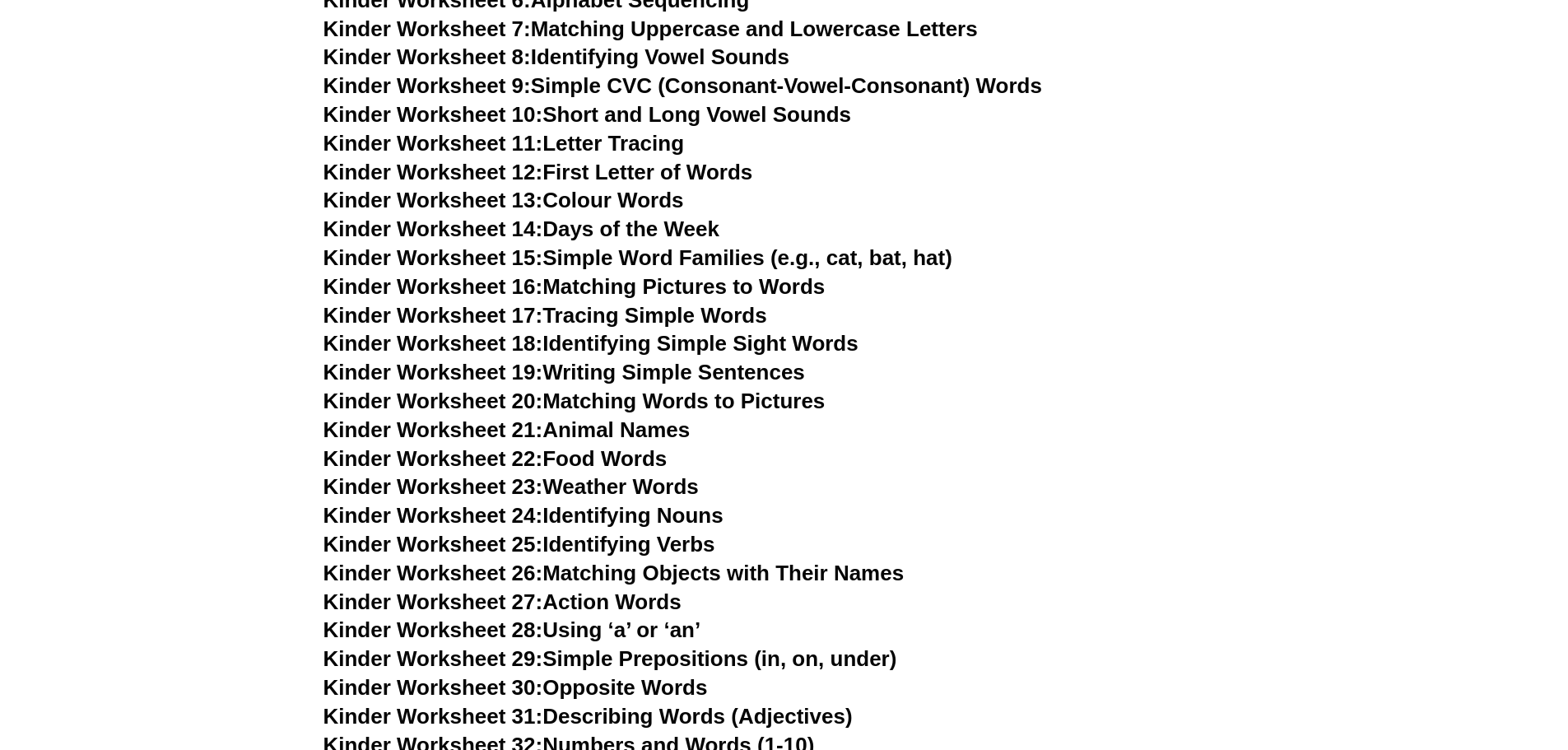
click at [603, 458] on link "Kinder Worksheet 22: Food Words" at bounding box center [496, 458] width 344 height 25
click at [643, 536] on link "Kinder Worksheet 25: Identifying Verbs" at bounding box center [519, 544] width 392 height 25
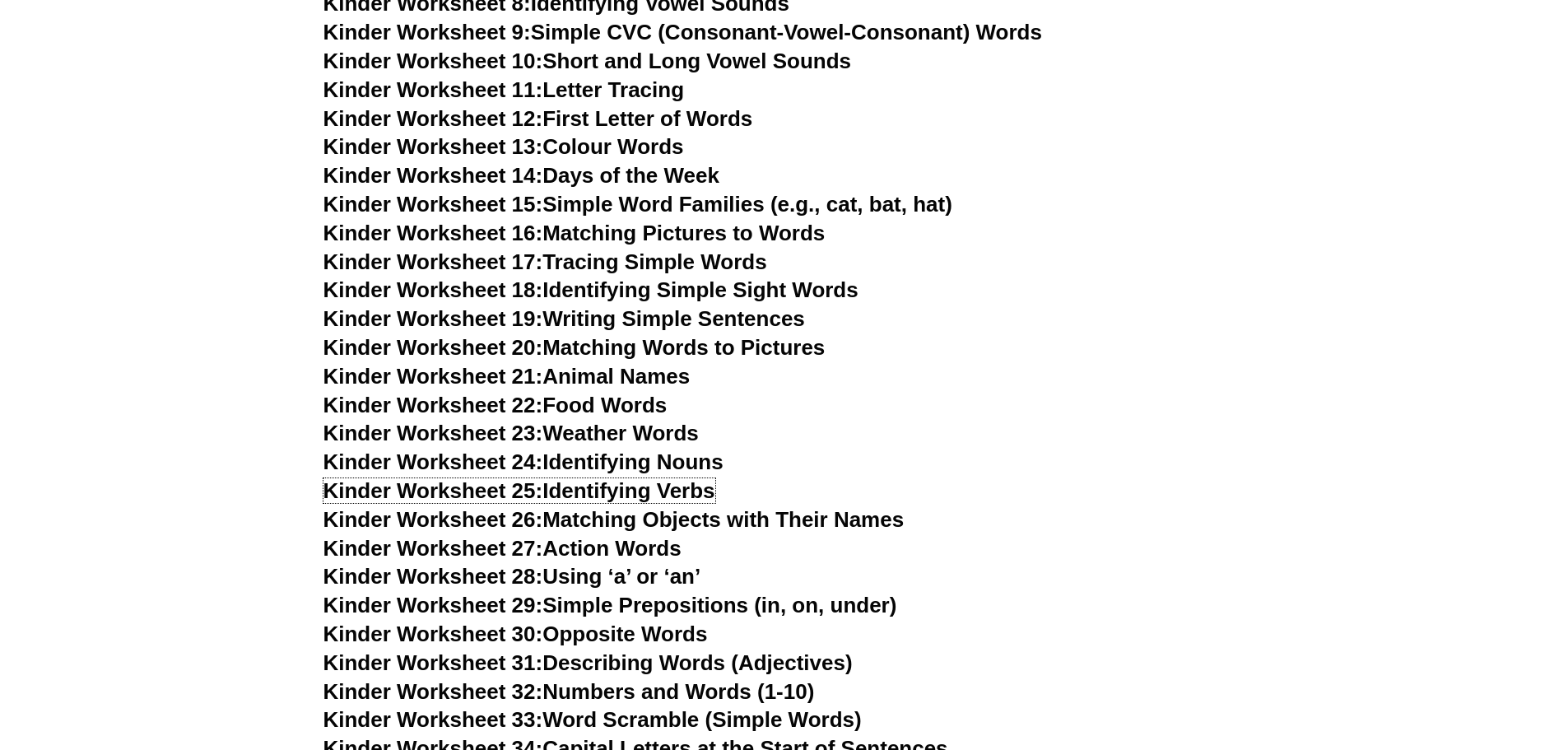
scroll to position [986, 0]
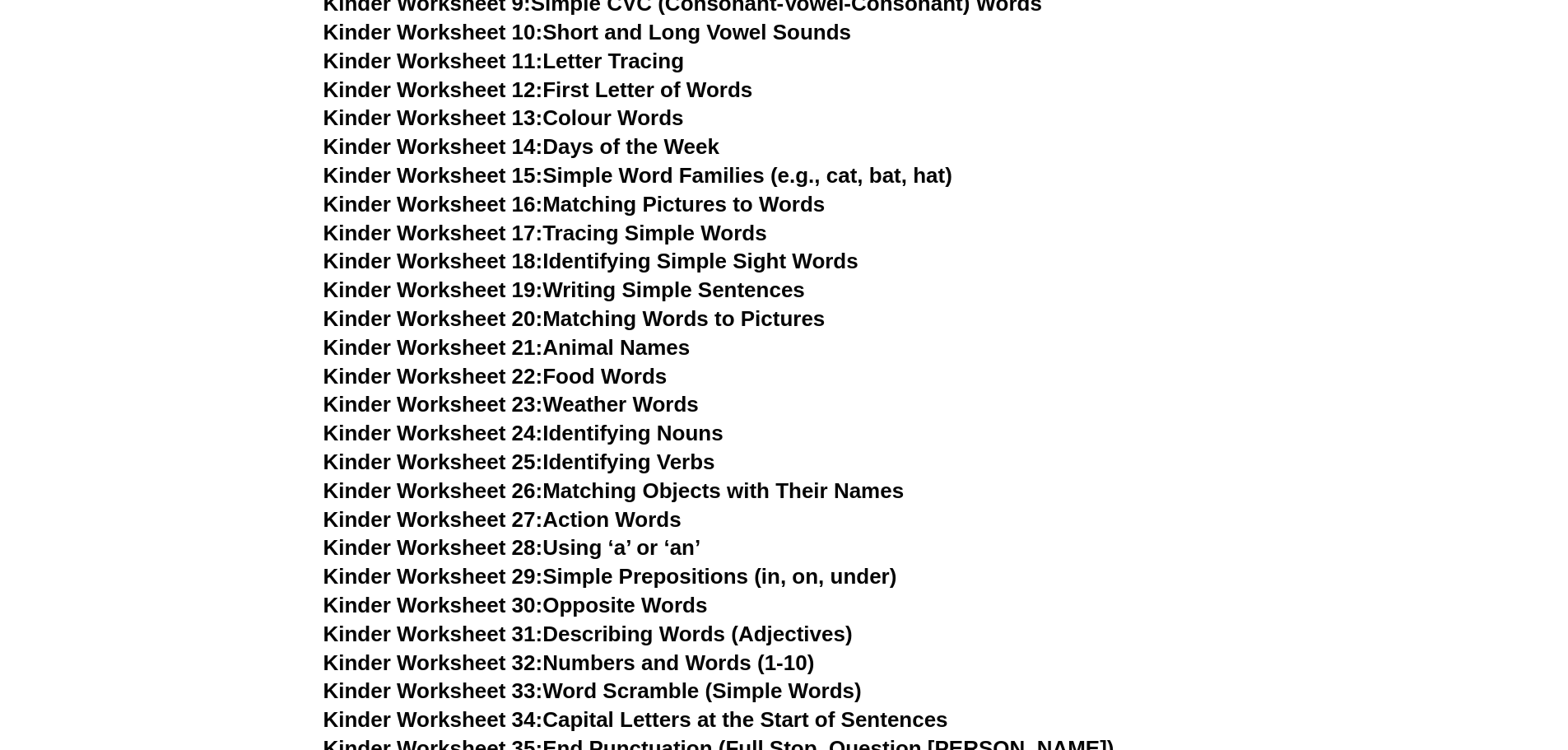
click at [685, 642] on link "Kinder Worksheet 31: Describing Words (Adjectives)" at bounding box center [588, 634] width 529 height 25
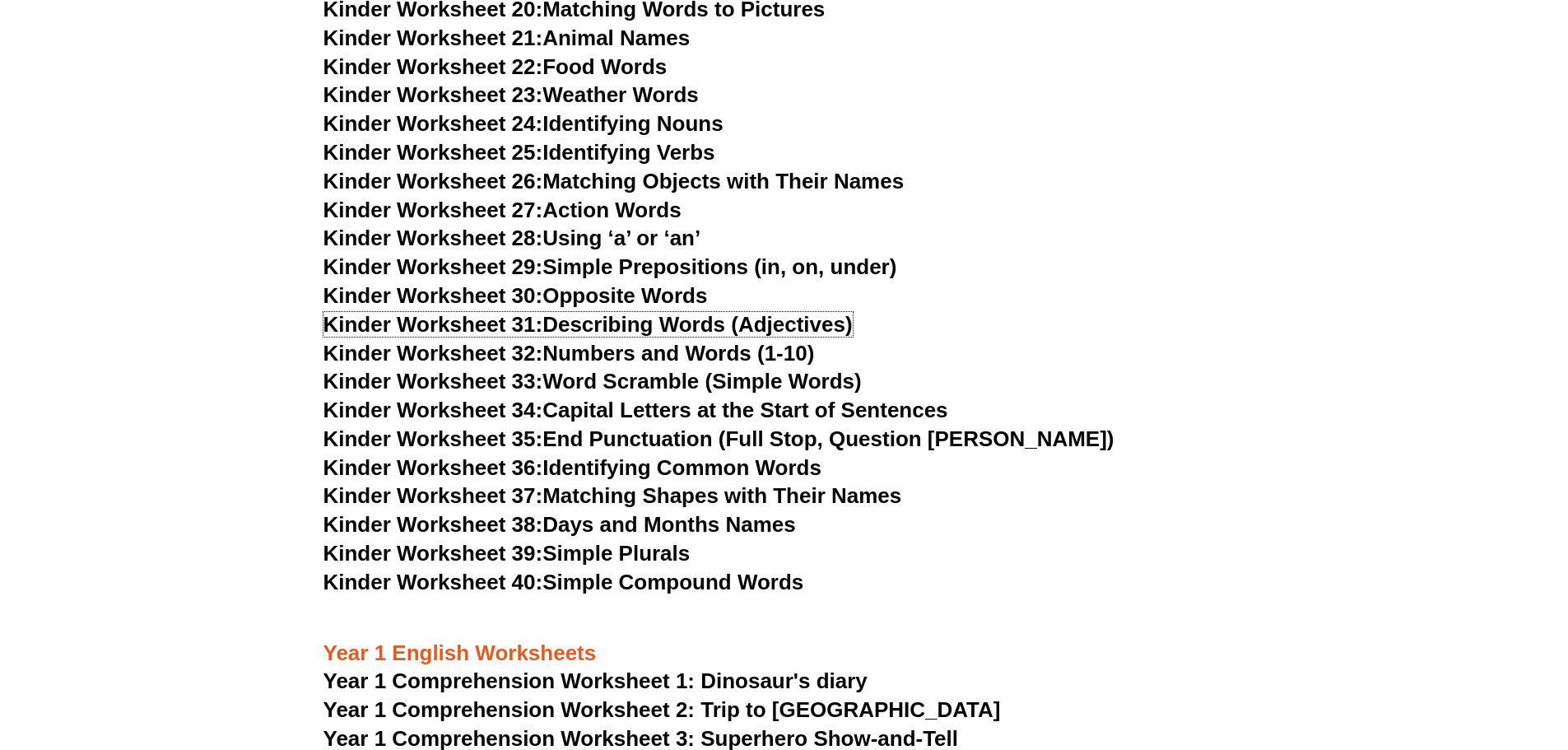
scroll to position [1315, 0]
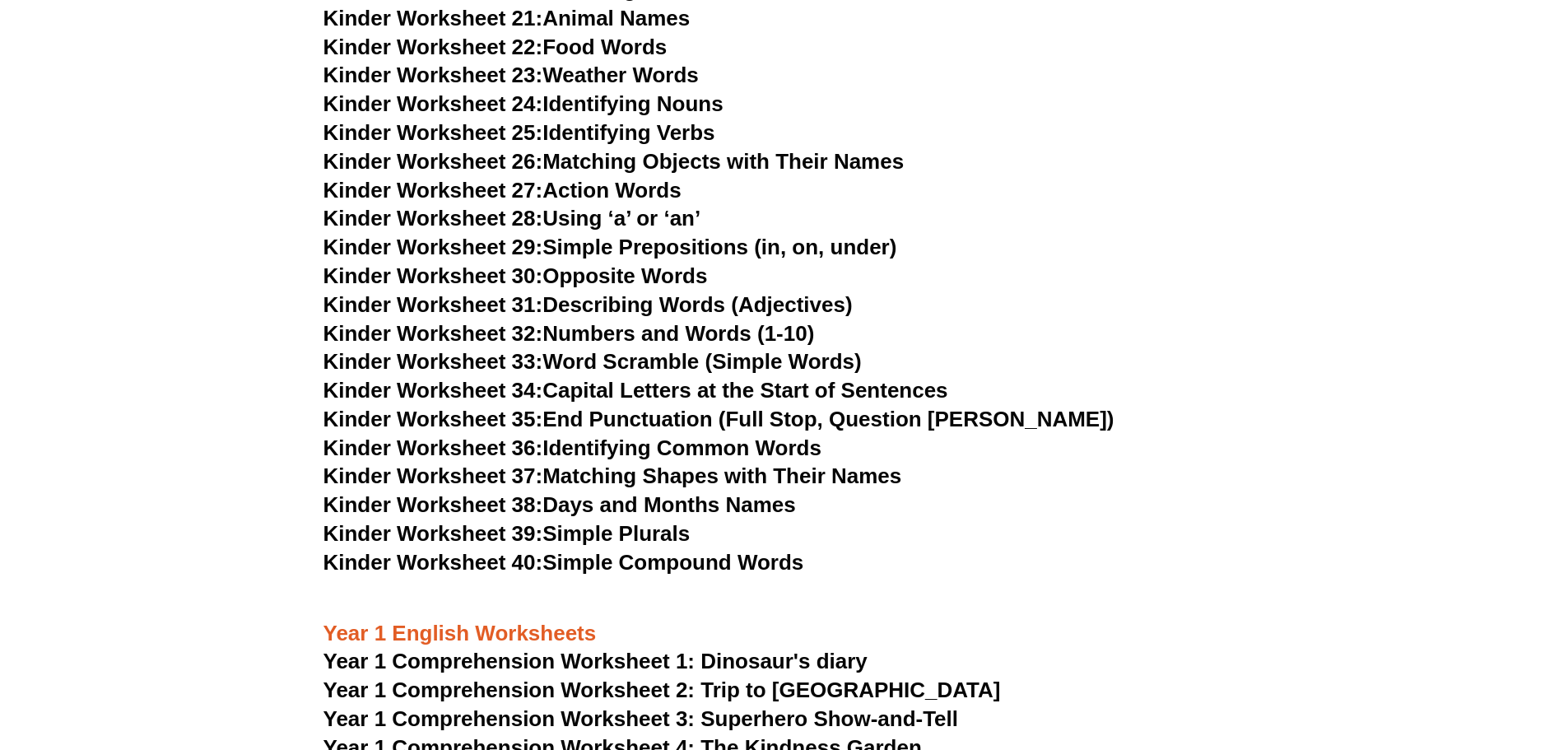
click at [673, 356] on link "Kinder Worksheet 33: Word Scramble (Simple Words)" at bounding box center [593, 361] width 539 height 25
click at [657, 533] on link "Kinder Worksheet 39: Simple Plurals" at bounding box center [507, 533] width 367 height 25
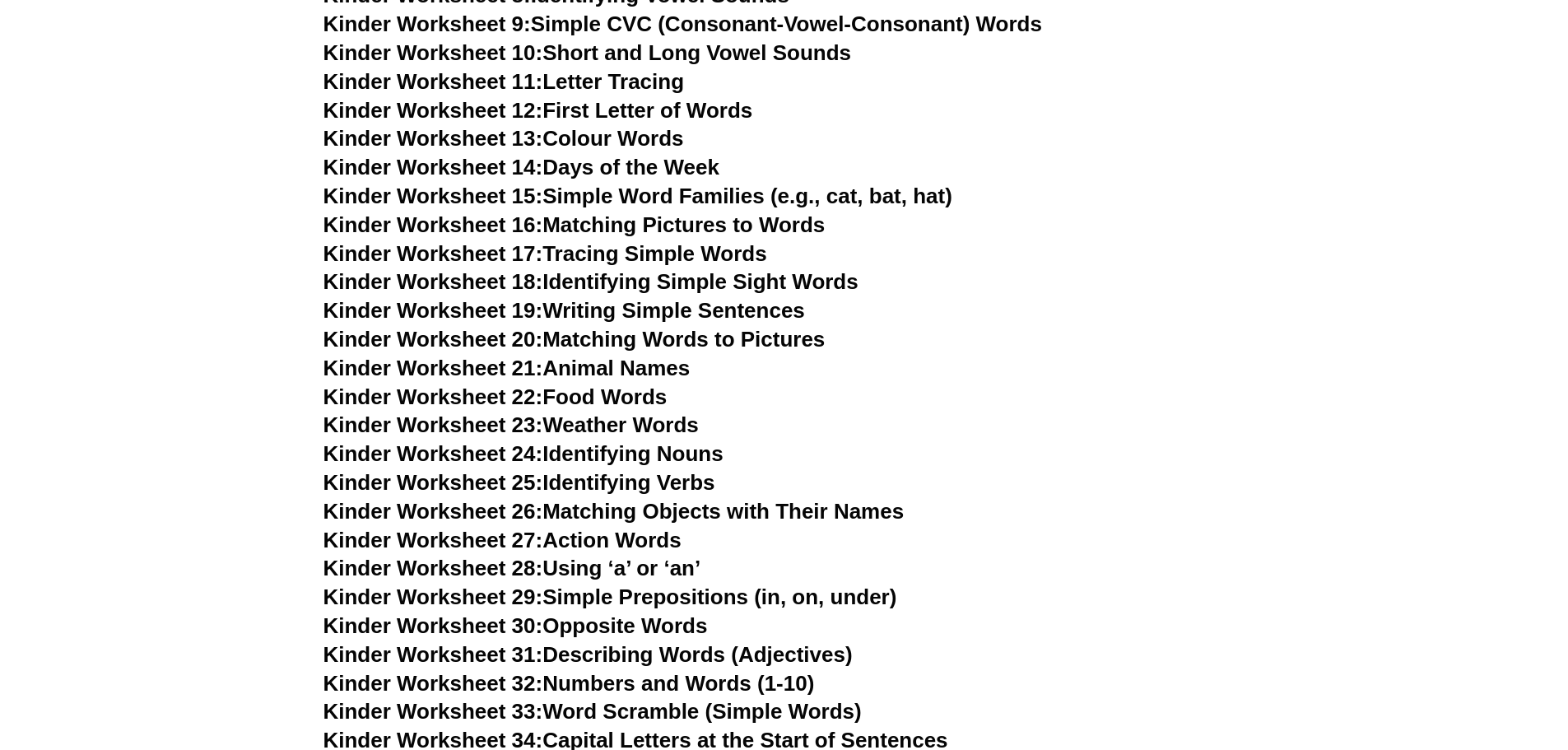
scroll to position [657, 0]
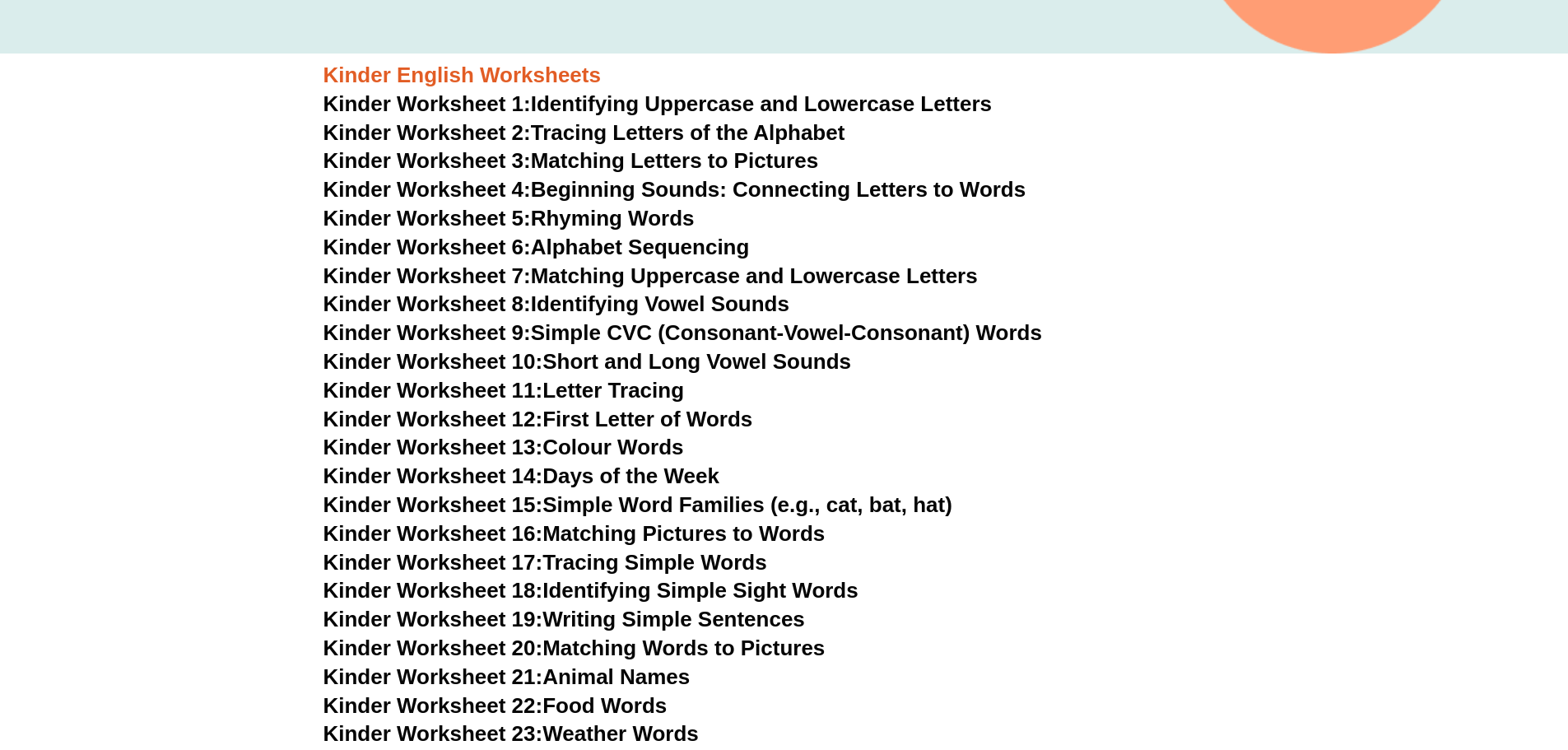
click at [597, 269] on link "Kinder Worksheet 7: Matching Uppercase and Lowercase Letters" at bounding box center [651, 275] width 655 height 25
click at [666, 466] on link "Kinder Worksheet 14: Days of the Week" at bounding box center [521, 475] width 396 height 25
click at [631, 645] on link "Kinder Worksheet 20: Matching Words to Pictures" at bounding box center [574, 647] width 502 height 25
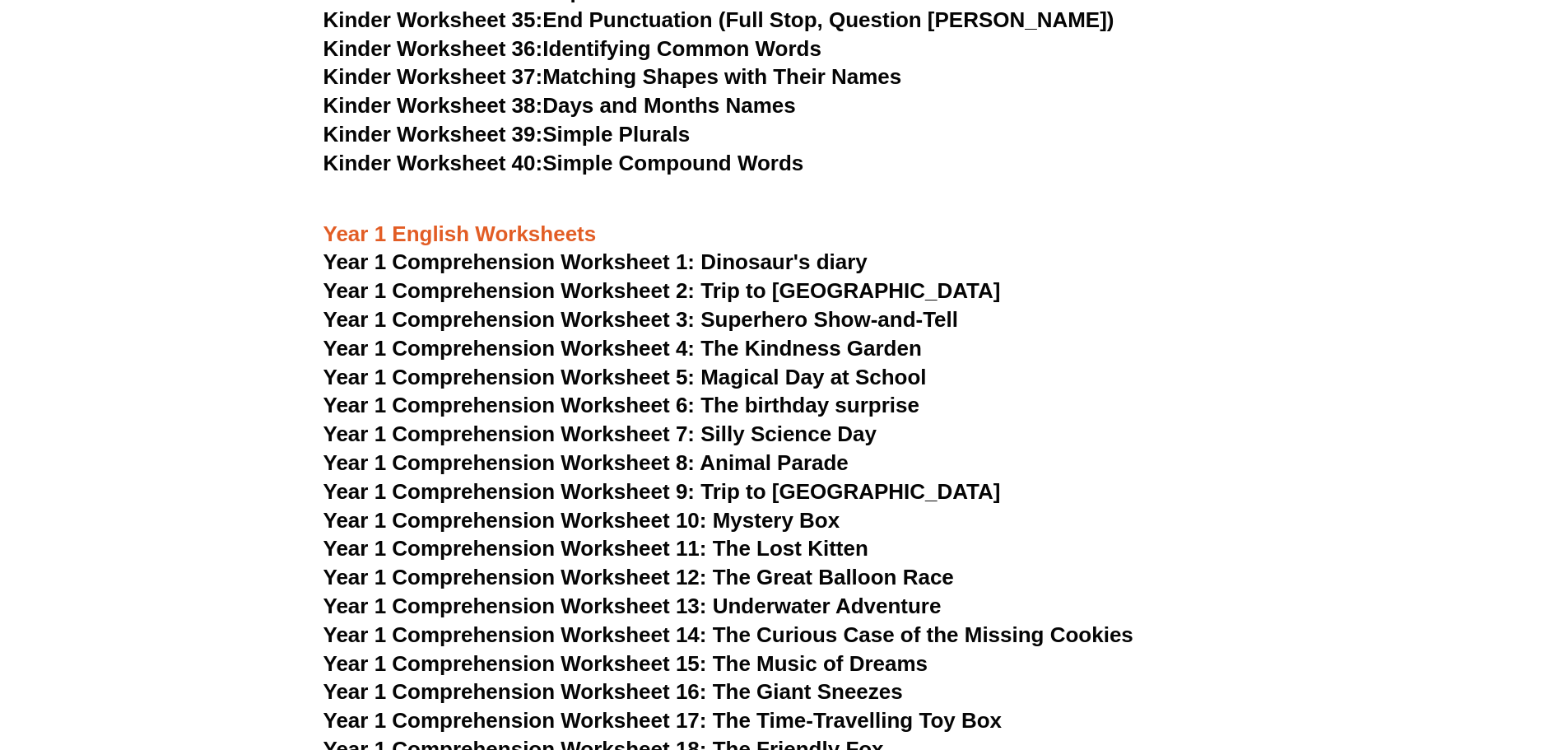
scroll to position [1892, 0]
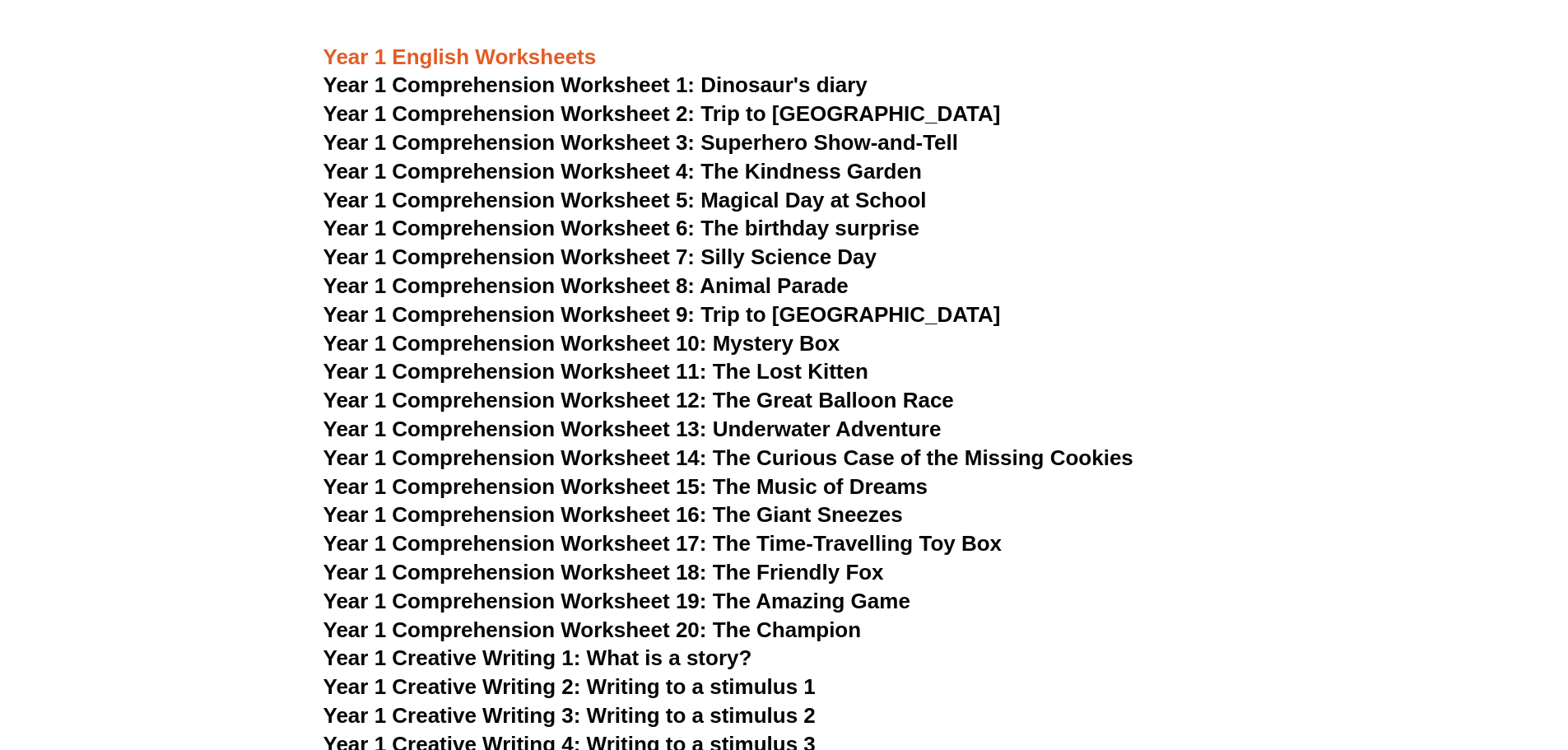
click at [770, 286] on span "Year 1 Comprehension Worksheet 8: Animal Parade" at bounding box center [586, 286] width 525 height 25
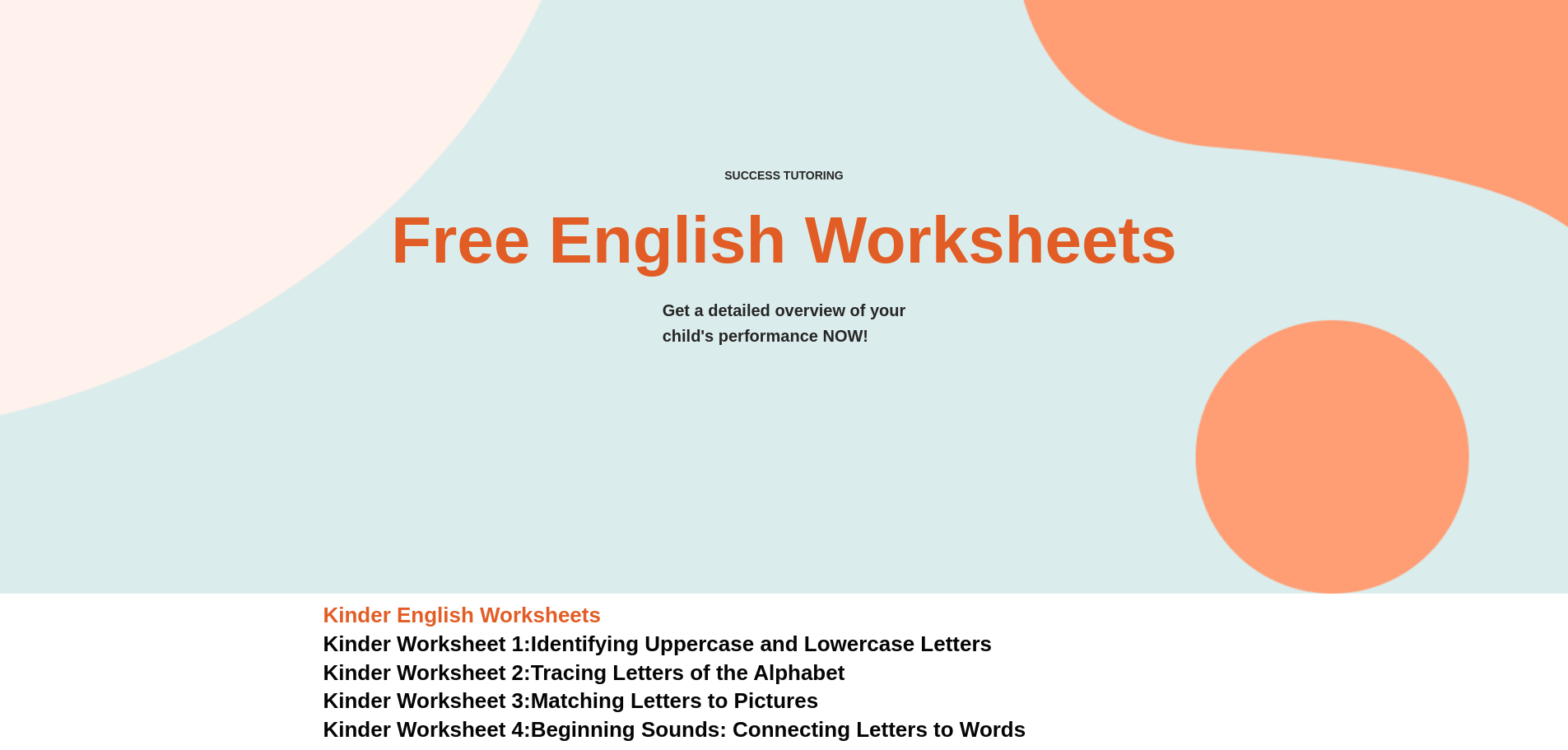
scroll to position [0, 0]
